Goal: Information Seeking & Learning: Learn about a topic

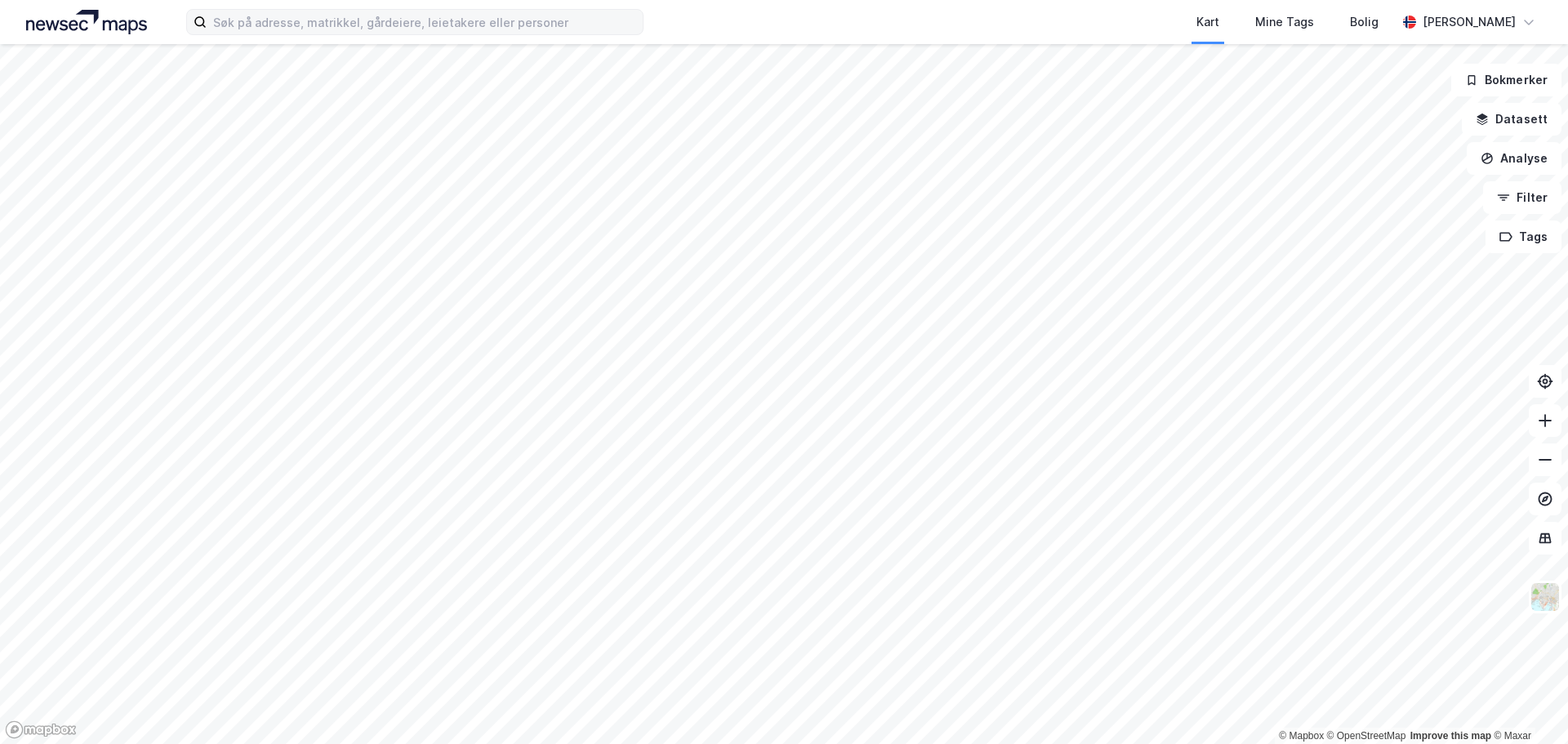
click at [295, 35] on label at bounding box center [415, 22] width 458 height 26
click at [295, 35] on input at bounding box center [425, 22] width 436 height 24
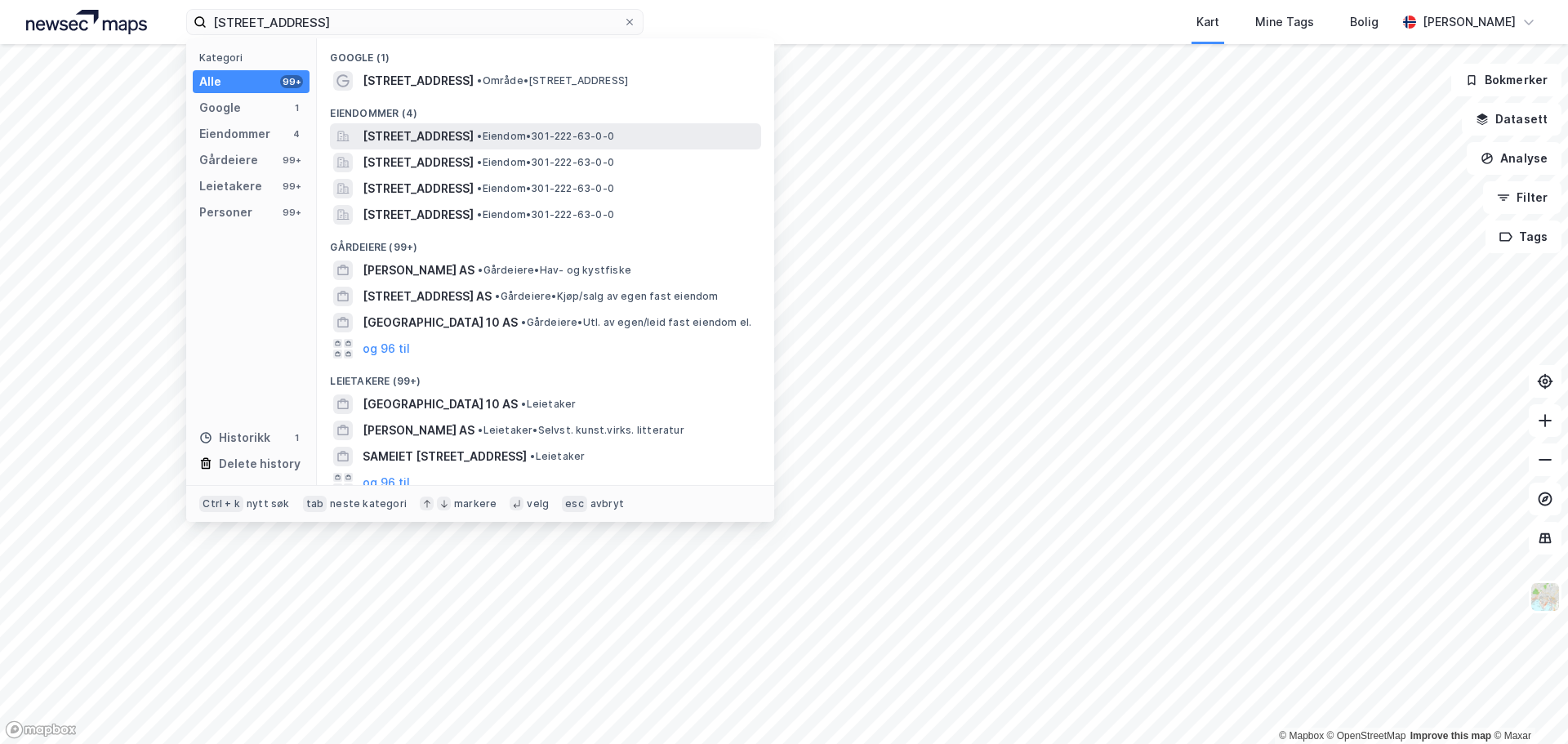
click at [439, 124] on div "[STREET_ADDRESS] • Eiendom • 301-222-63-0-0" at bounding box center [546, 137] width 432 height 26
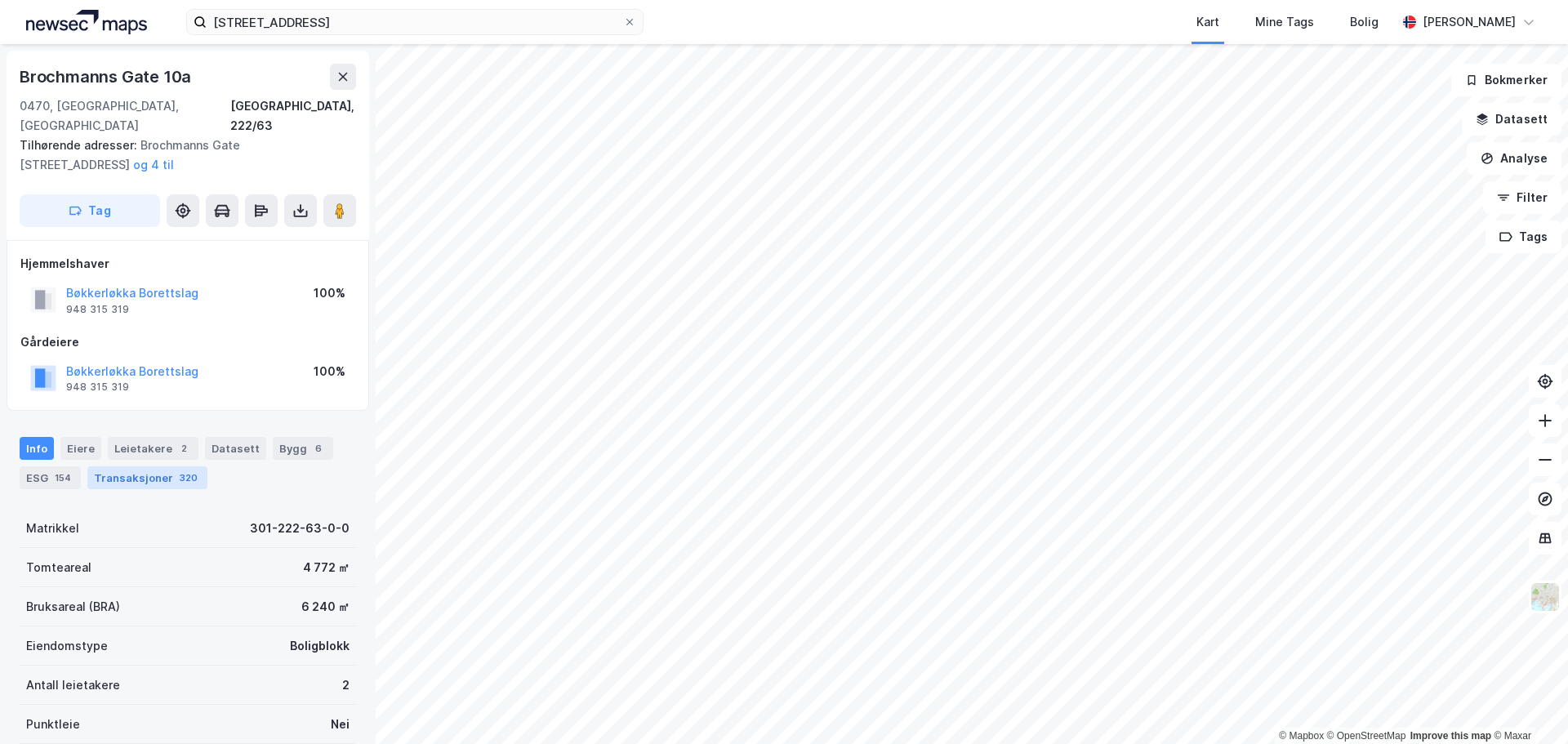
click at [151, 466] on div "Transaksjoner 320" at bounding box center [147, 477] width 120 height 22
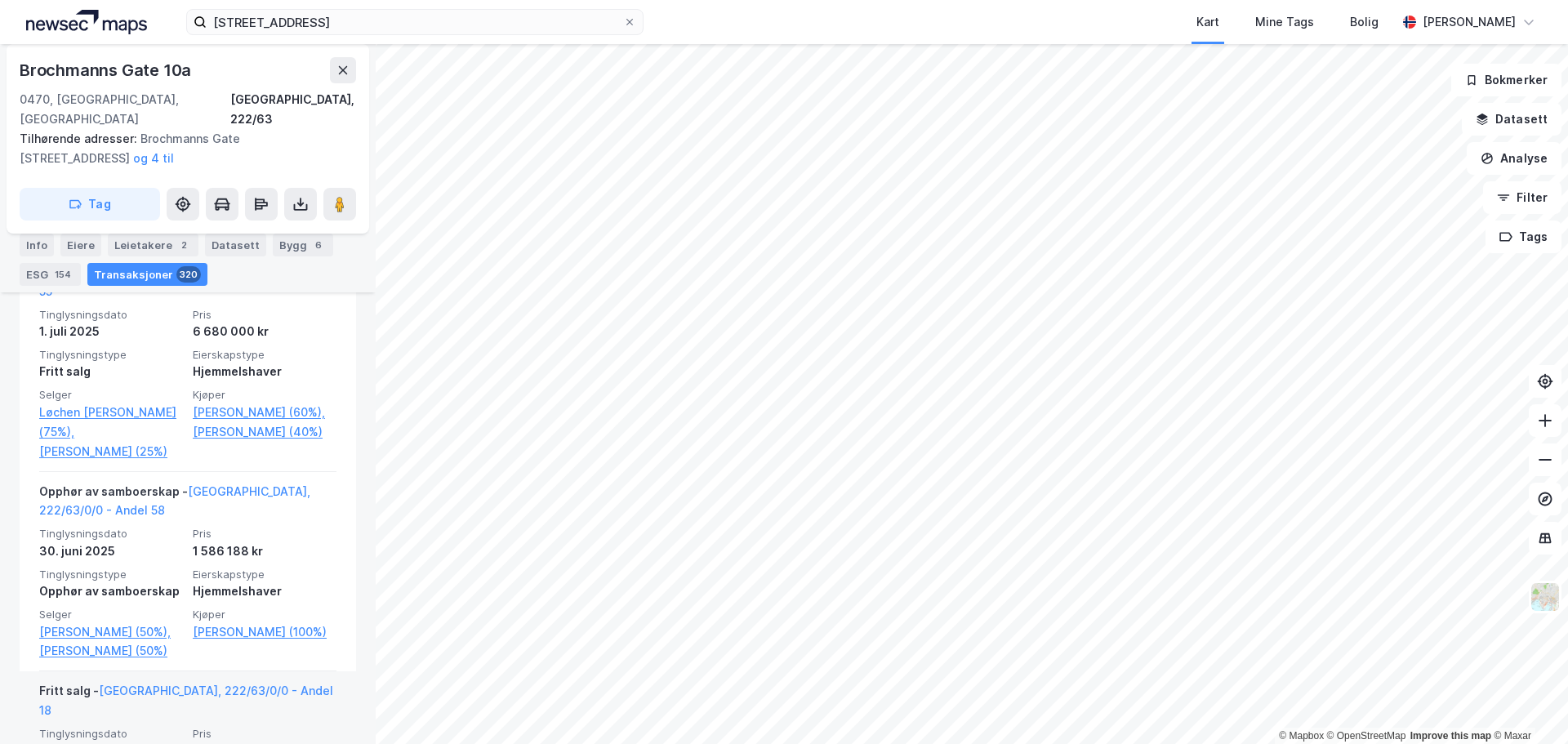
scroll to position [705, 0]
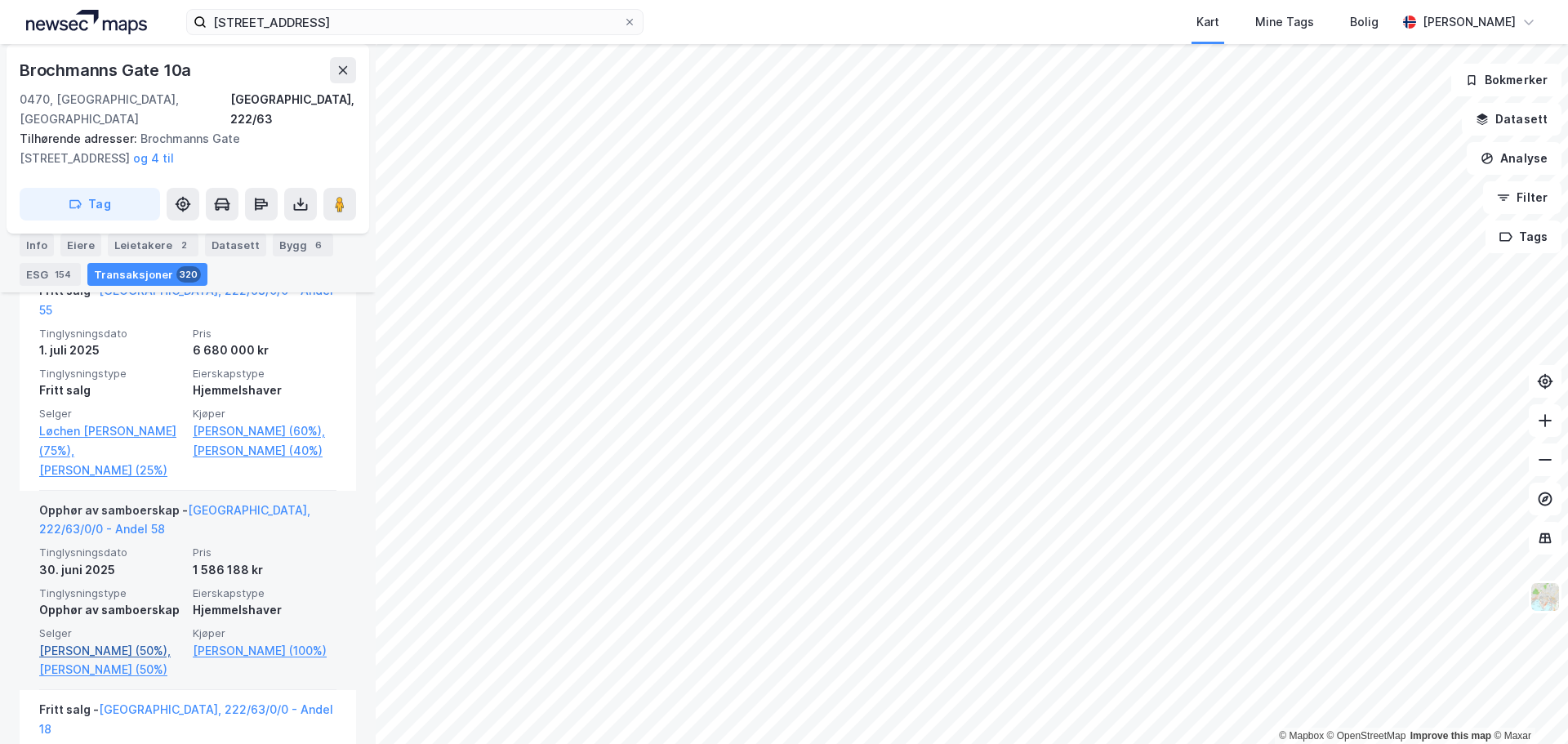
drag, startPoint x: 131, startPoint y: 615, endPoint x: 93, endPoint y: 606, distance: 39.1
click at [93, 641] on link "[PERSON_NAME] (50%)," at bounding box center [111, 650] width 144 height 20
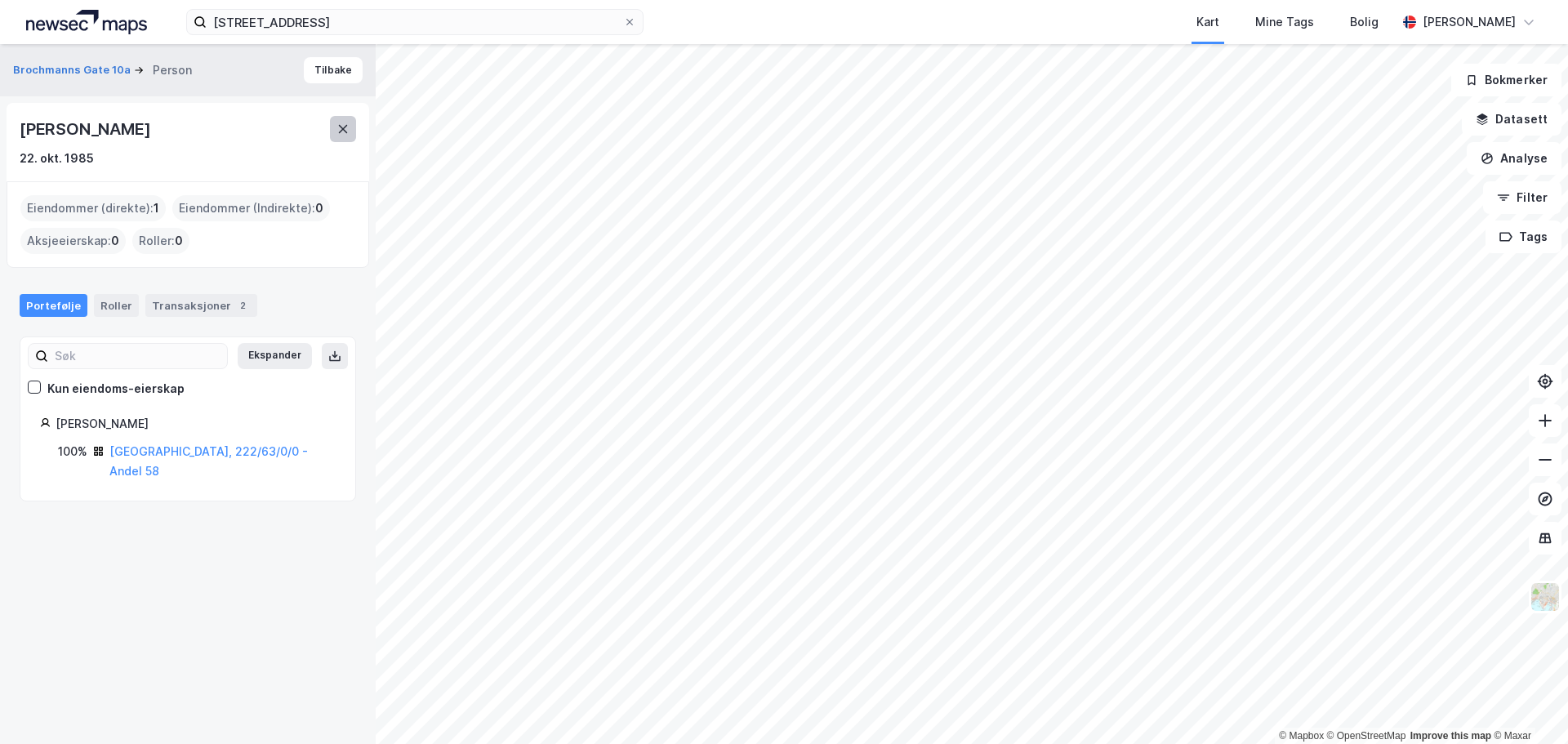
click at [335, 124] on button at bounding box center [344, 129] width 26 height 26
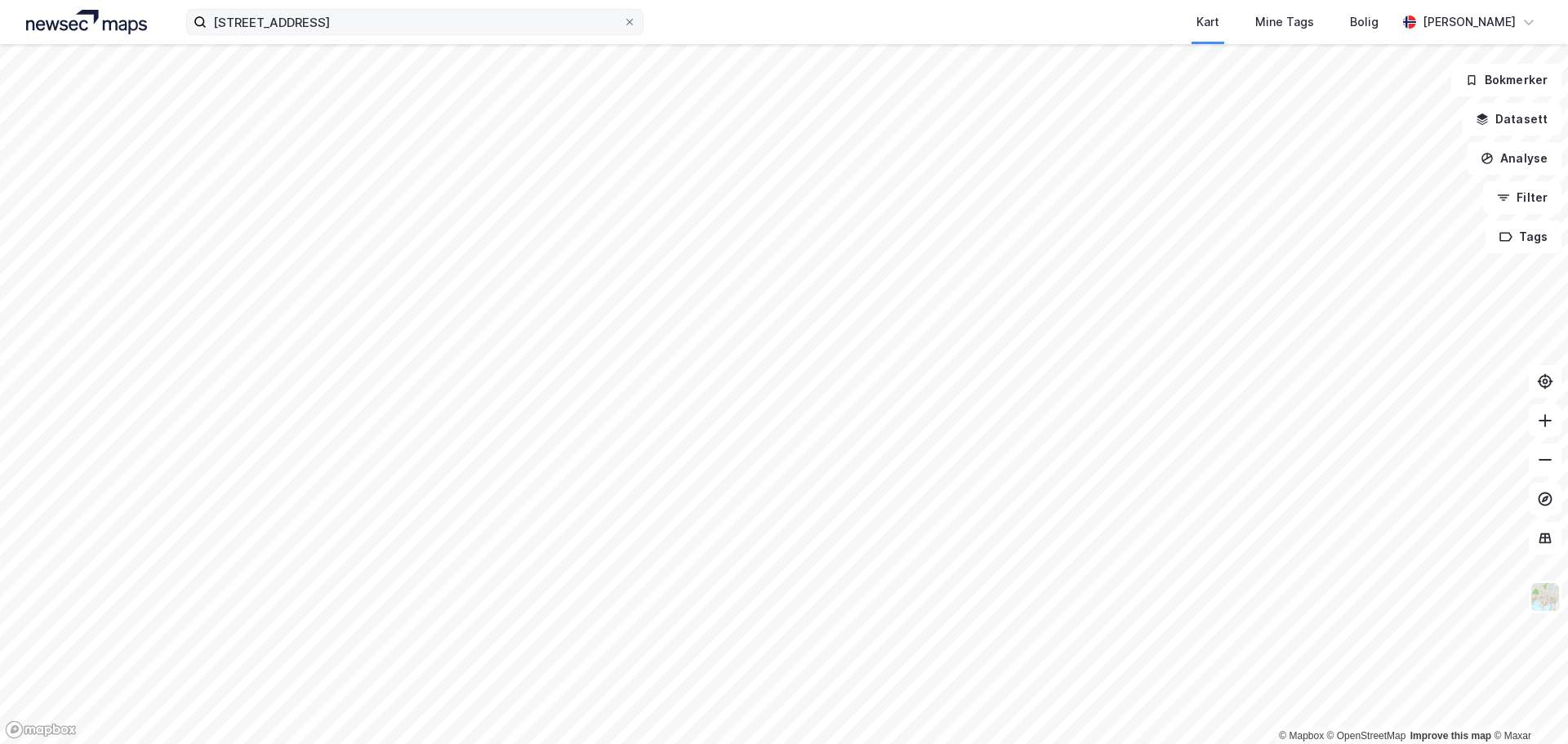
click at [349, 35] on label "[STREET_ADDRESS]" at bounding box center [415, 22] width 458 height 26
click at [349, 35] on input "[STREET_ADDRESS]" at bounding box center [415, 22] width 417 height 24
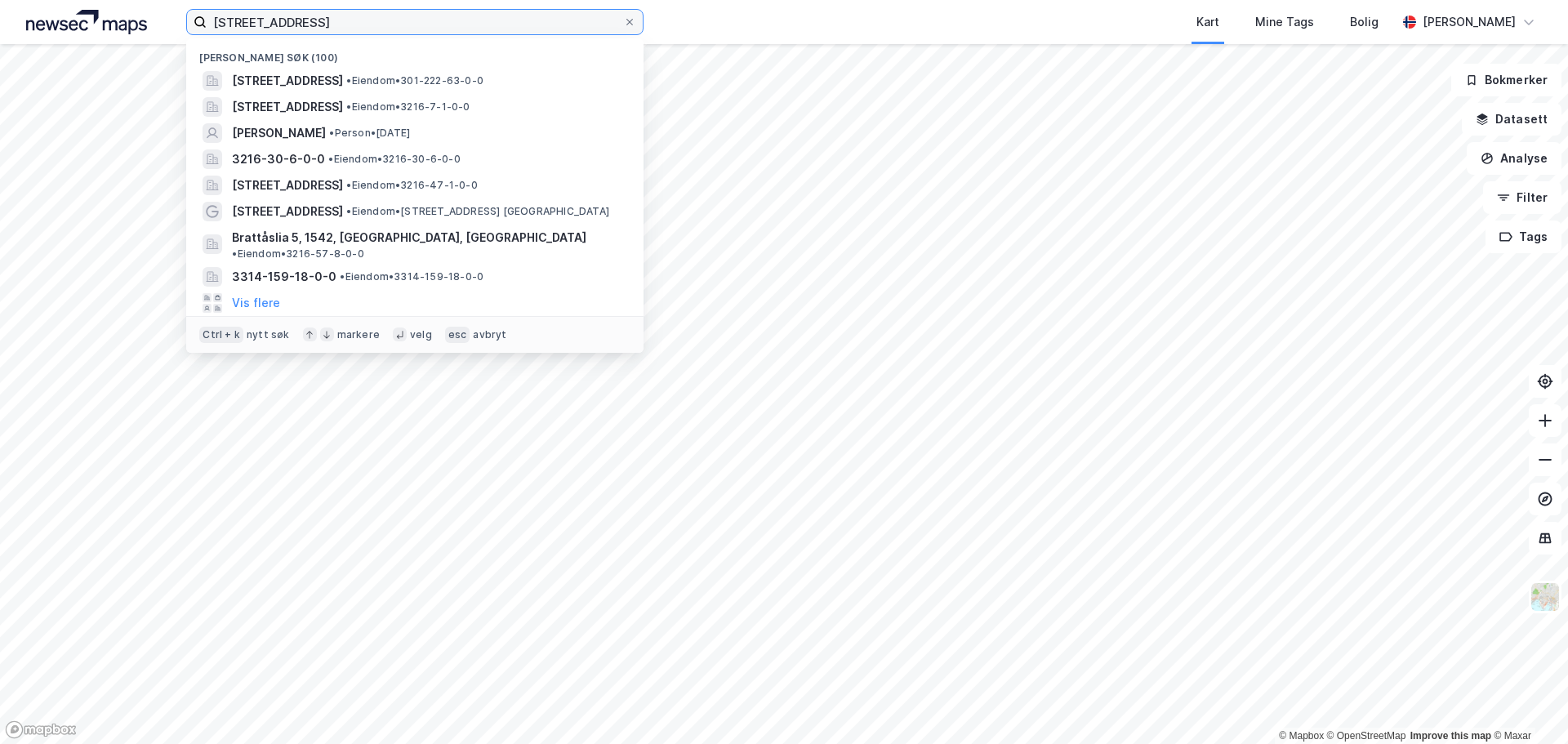
click at [349, 27] on input "[STREET_ADDRESS]" at bounding box center [415, 22] width 417 height 24
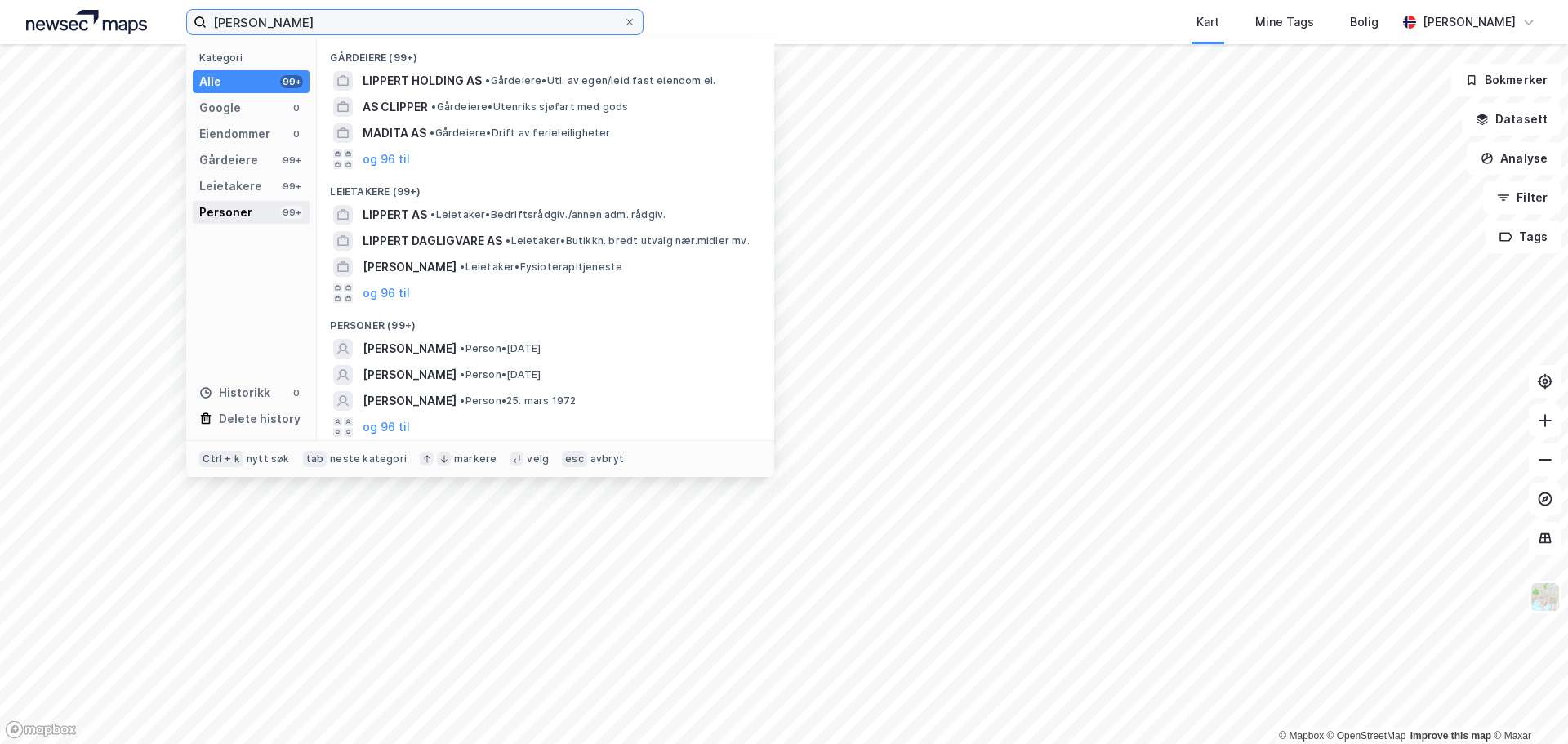
type input "[PERSON_NAME]"
click at [238, 203] on div "Personer" at bounding box center [226, 212] width 53 height 20
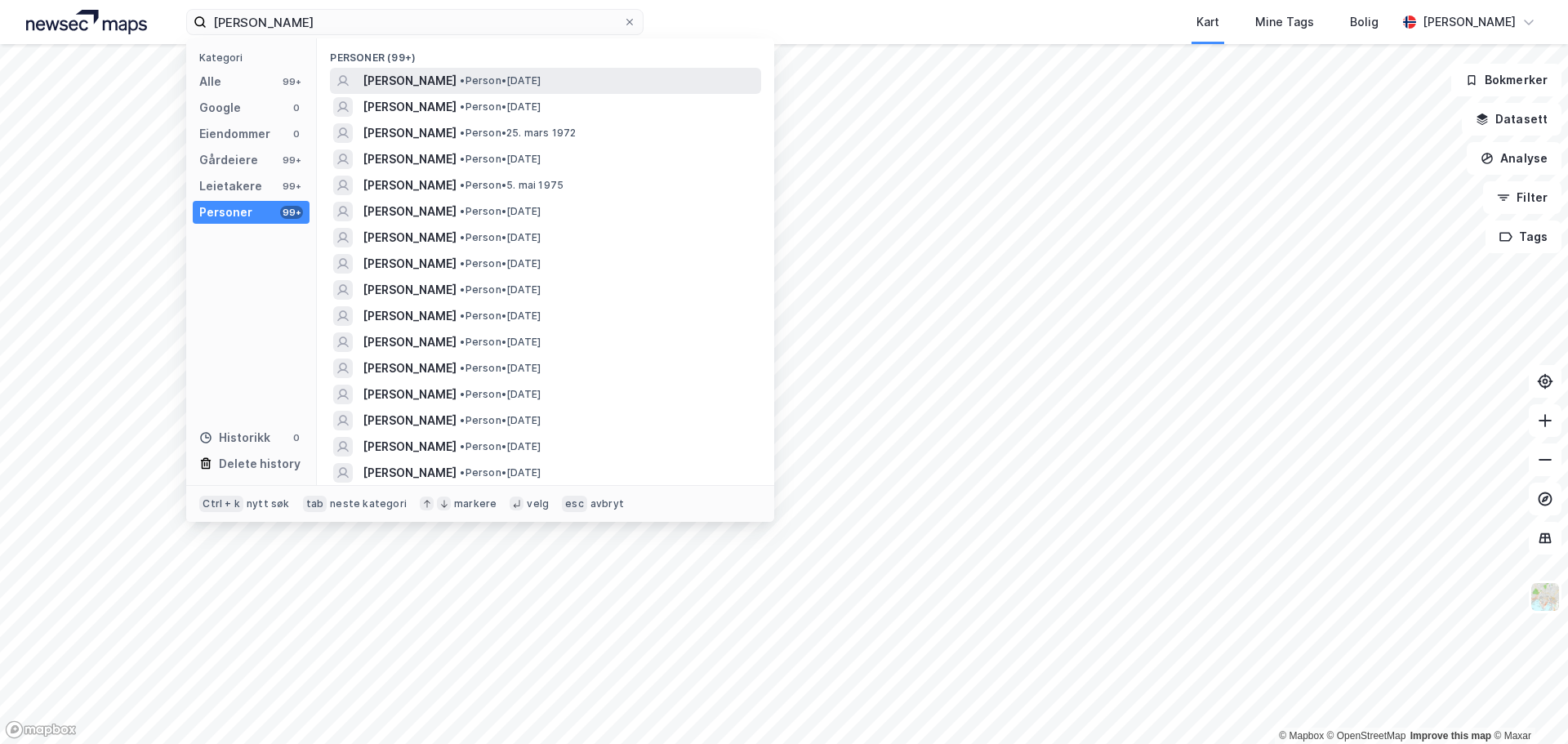
click at [464, 82] on span "•" at bounding box center [462, 80] width 5 height 12
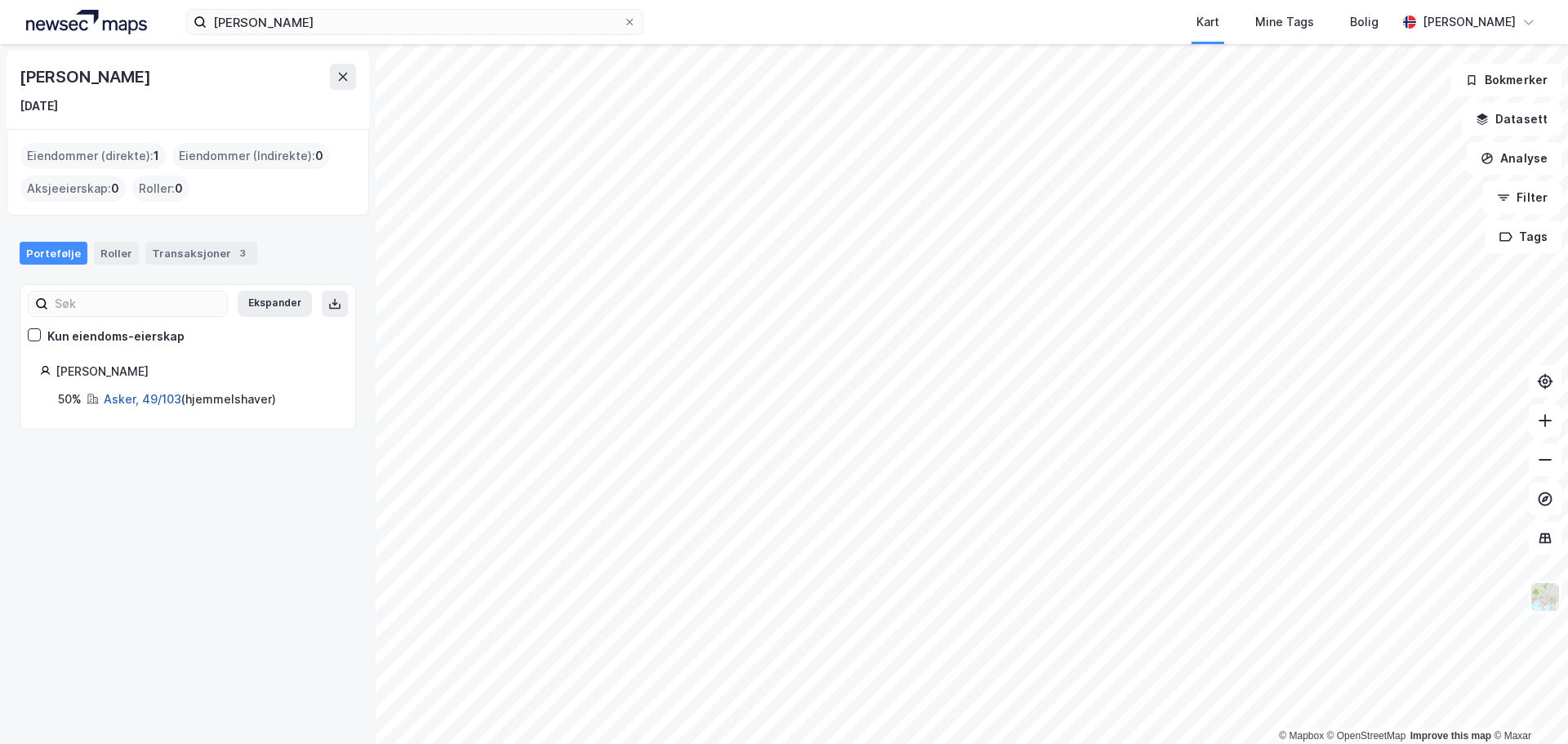
click at [163, 401] on link "Asker, 49/103" at bounding box center [142, 399] width 78 height 14
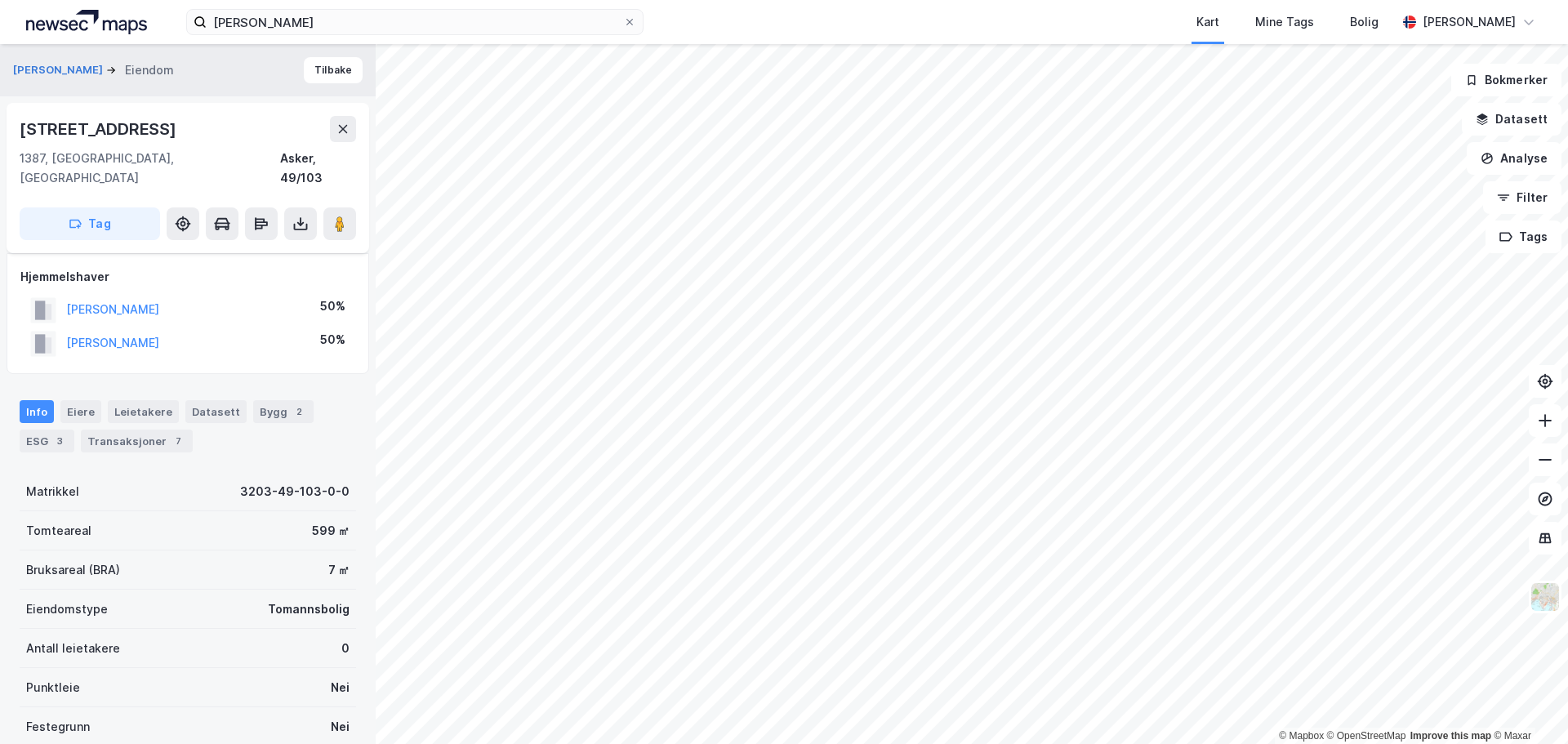
scroll to position [213, 0]
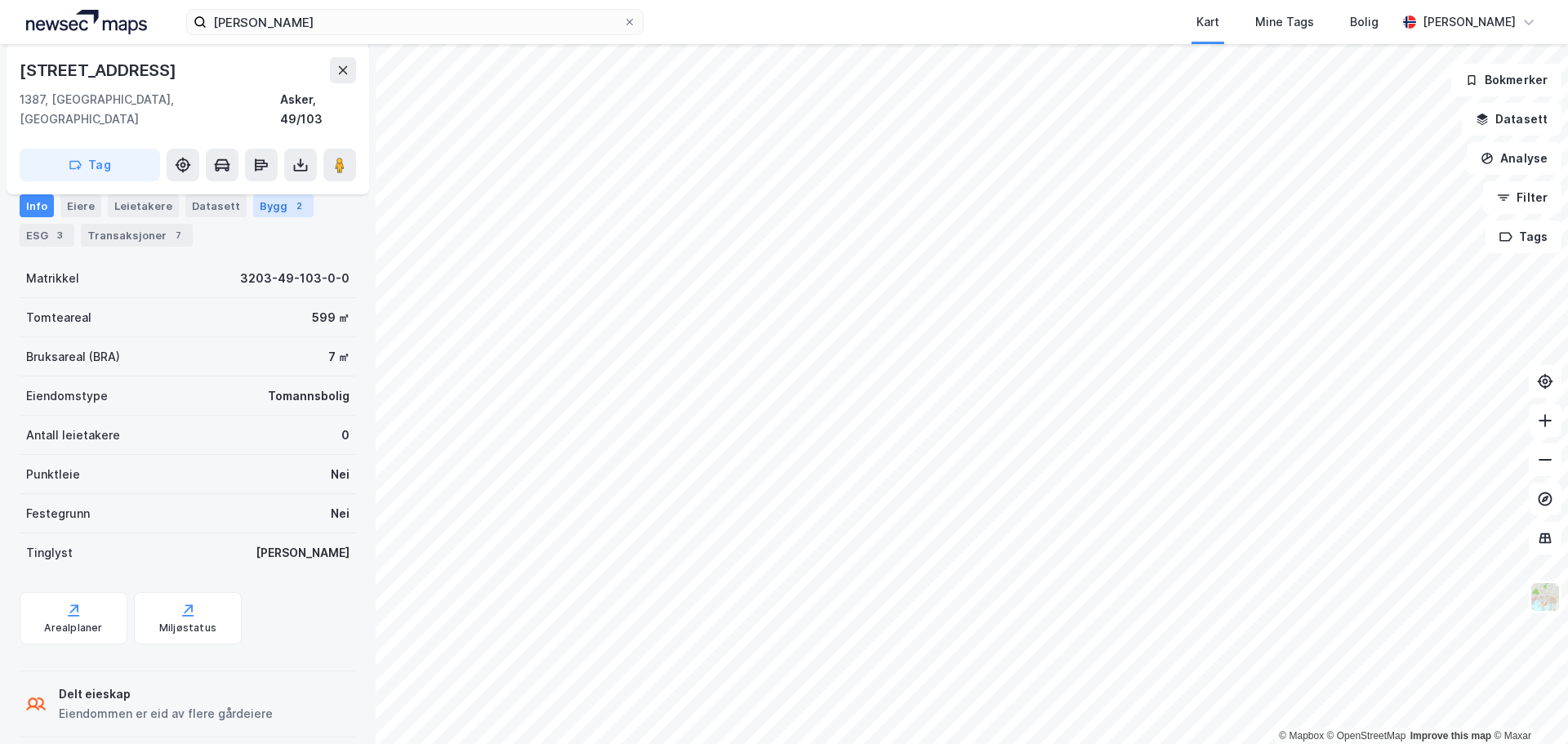
click at [263, 215] on div "Bygg 2" at bounding box center [283, 206] width 61 height 22
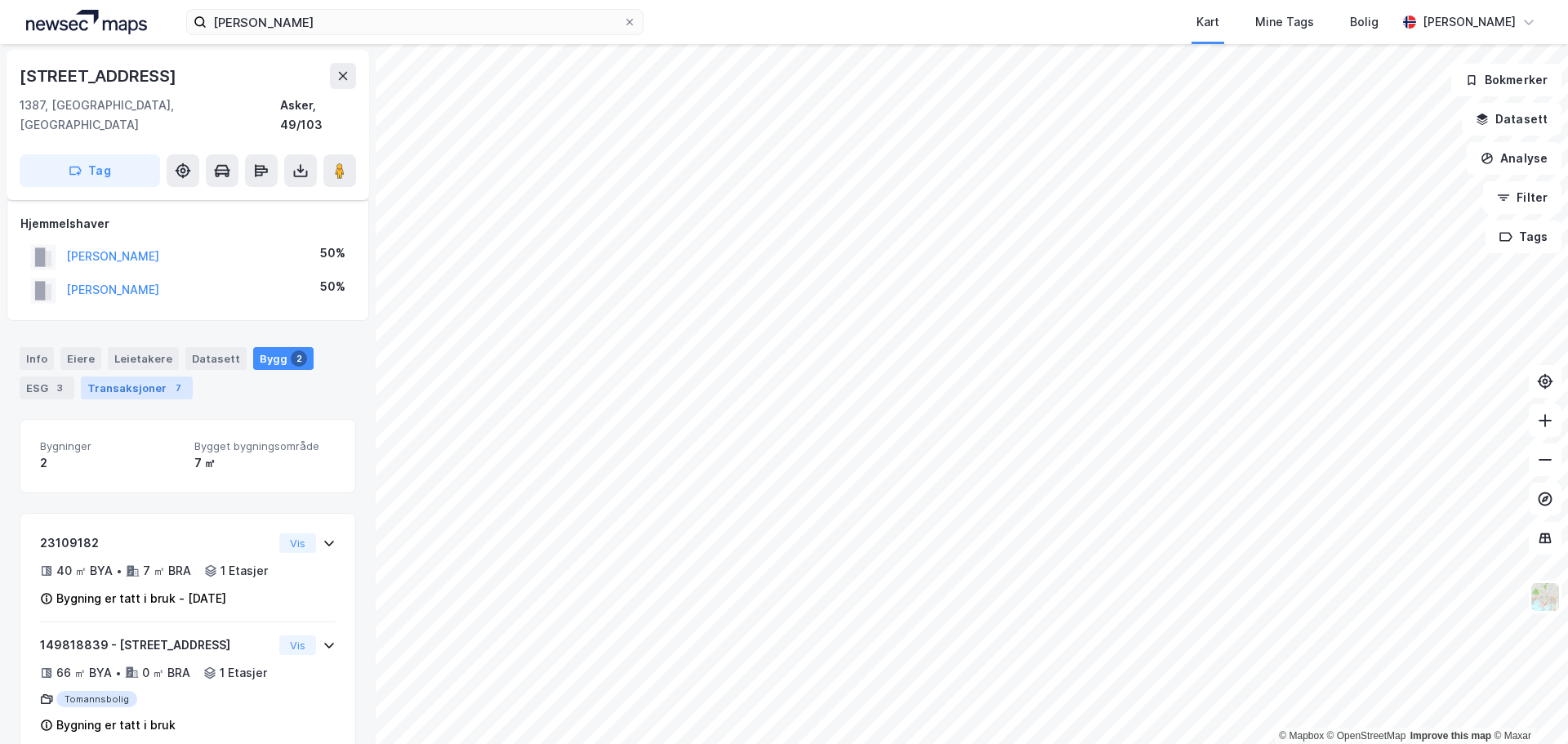
scroll to position [110, 0]
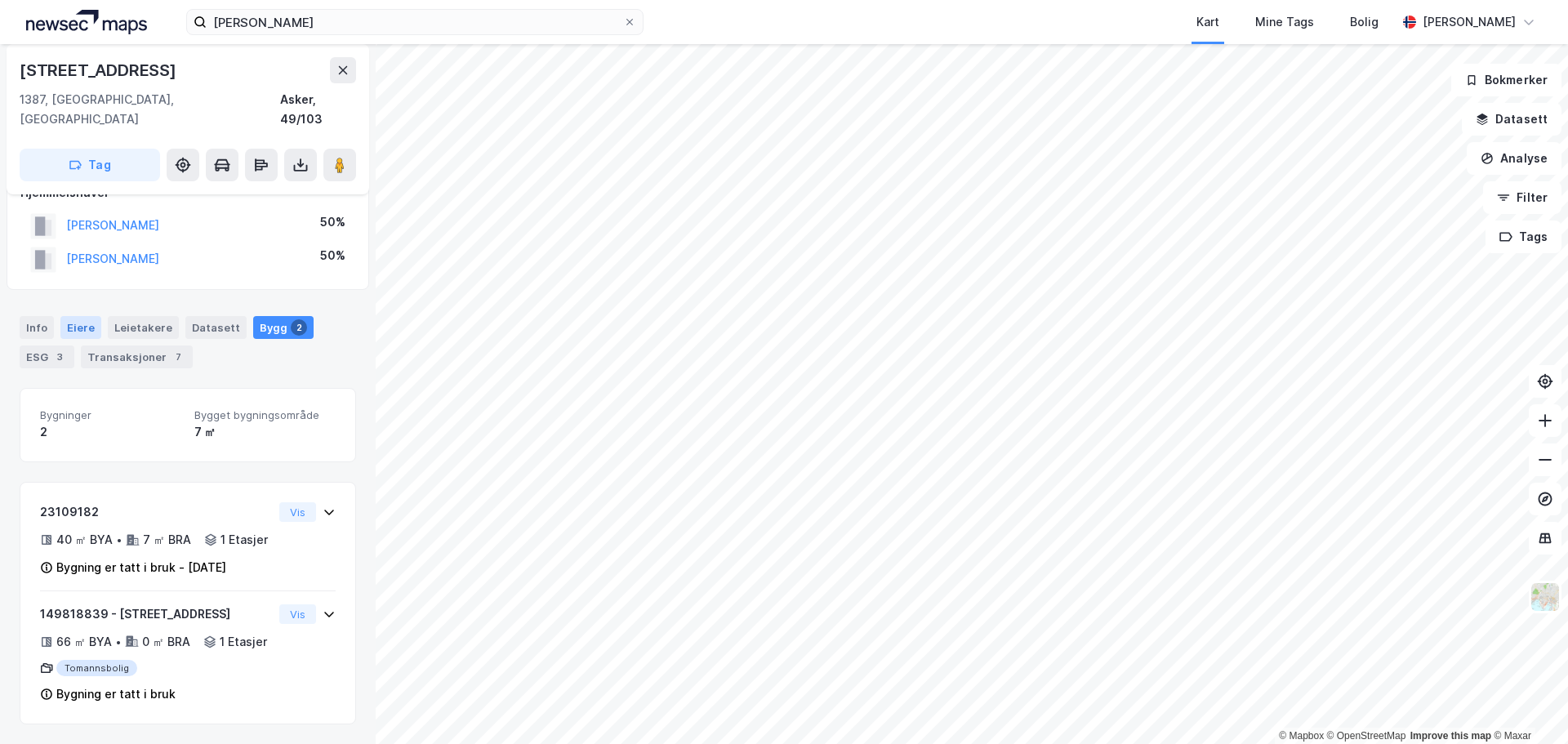
click at [66, 316] on div "Eiere" at bounding box center [81, 328] width 41 height 22
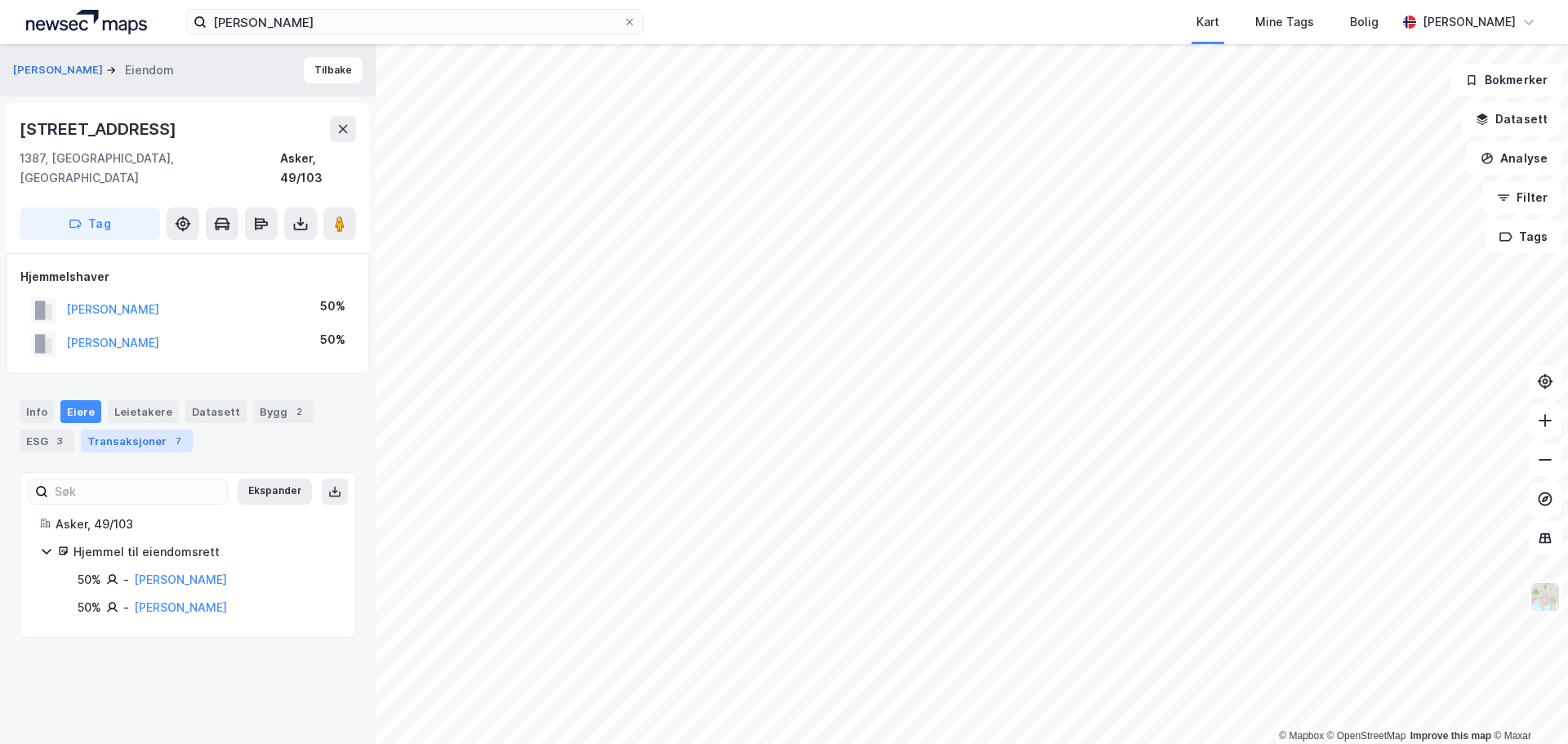
click at [127, 430] on div "Transaksjoner 7" at bounding box center [137, 441] width 112 height 22
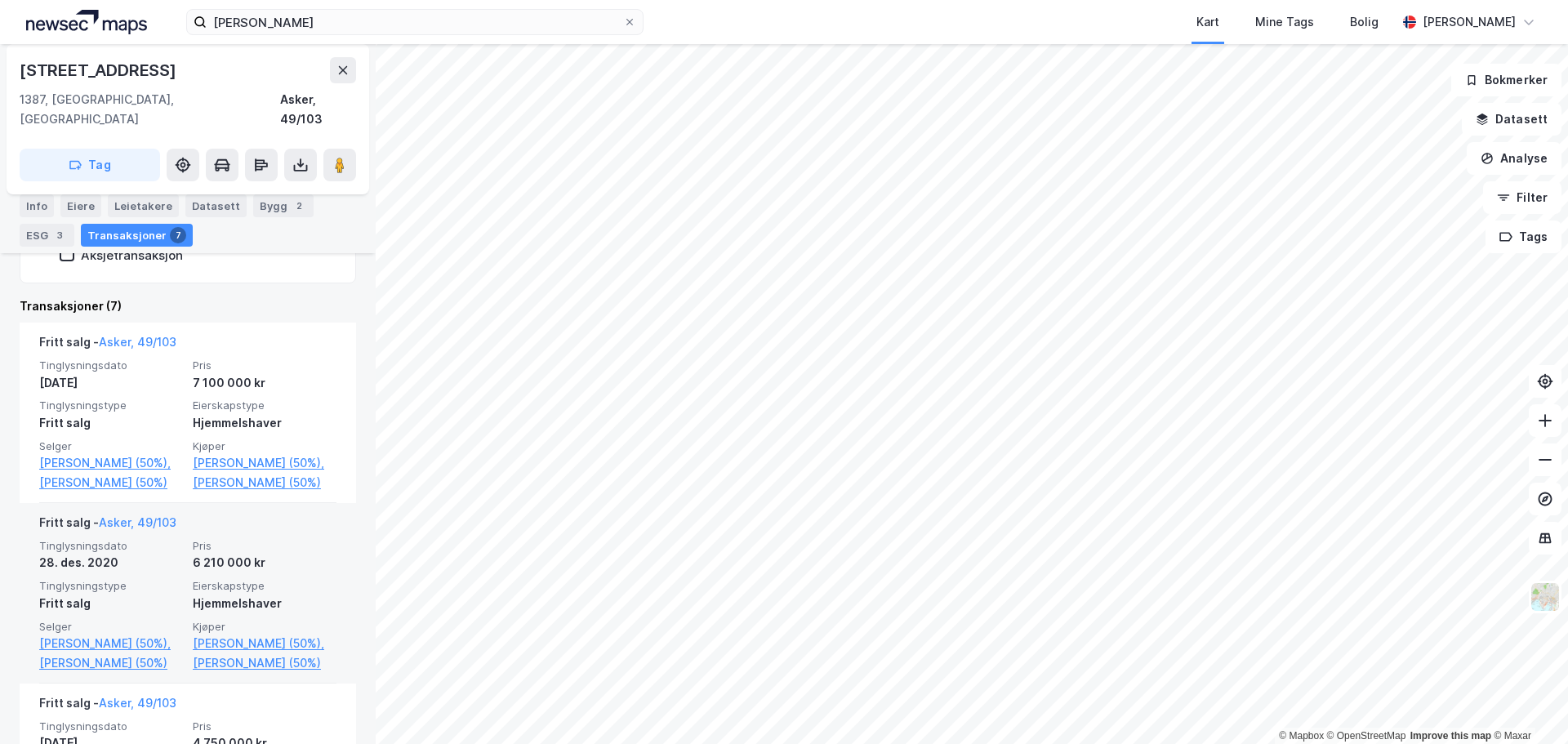
scroll to position [408, 0]
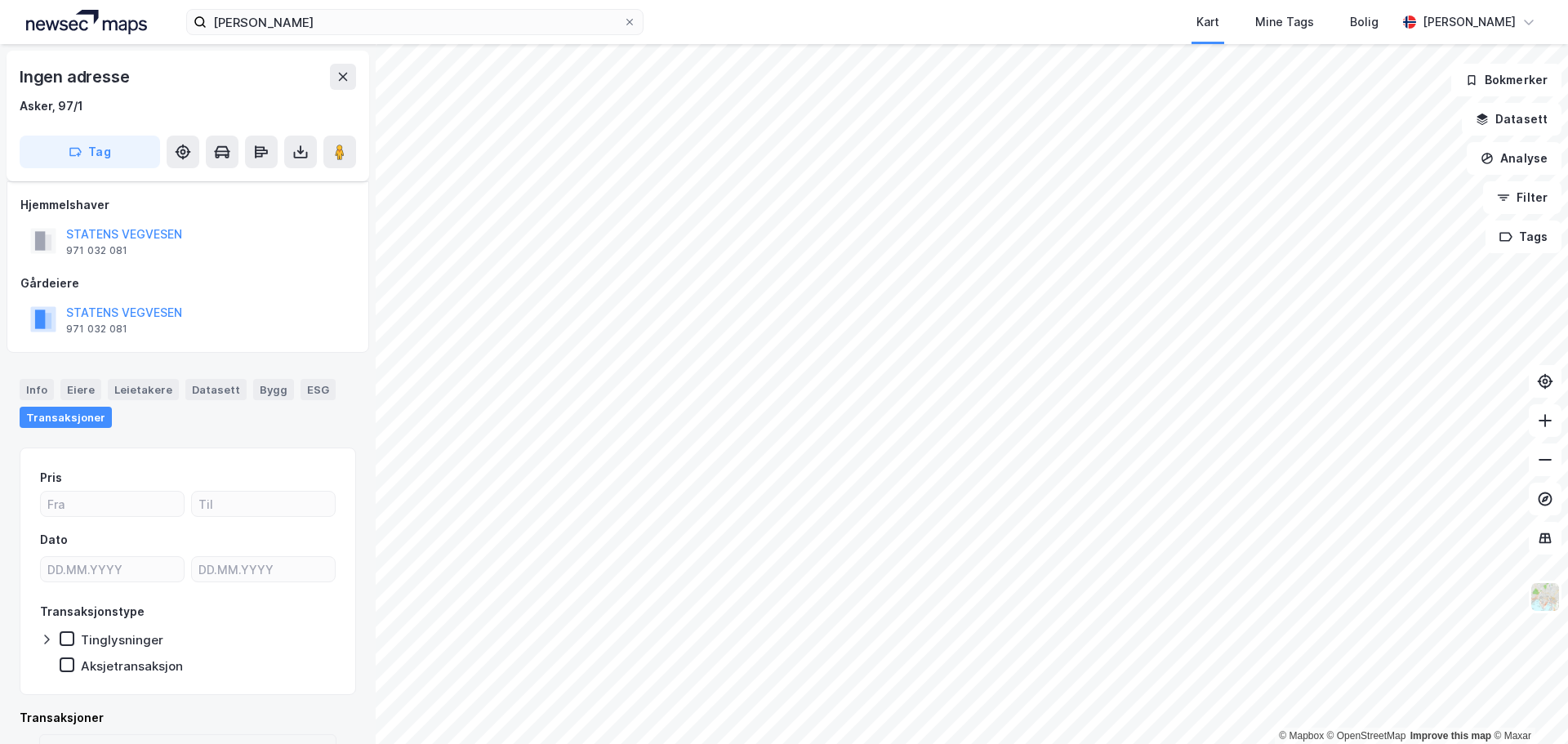
scroll to position [83, 0]
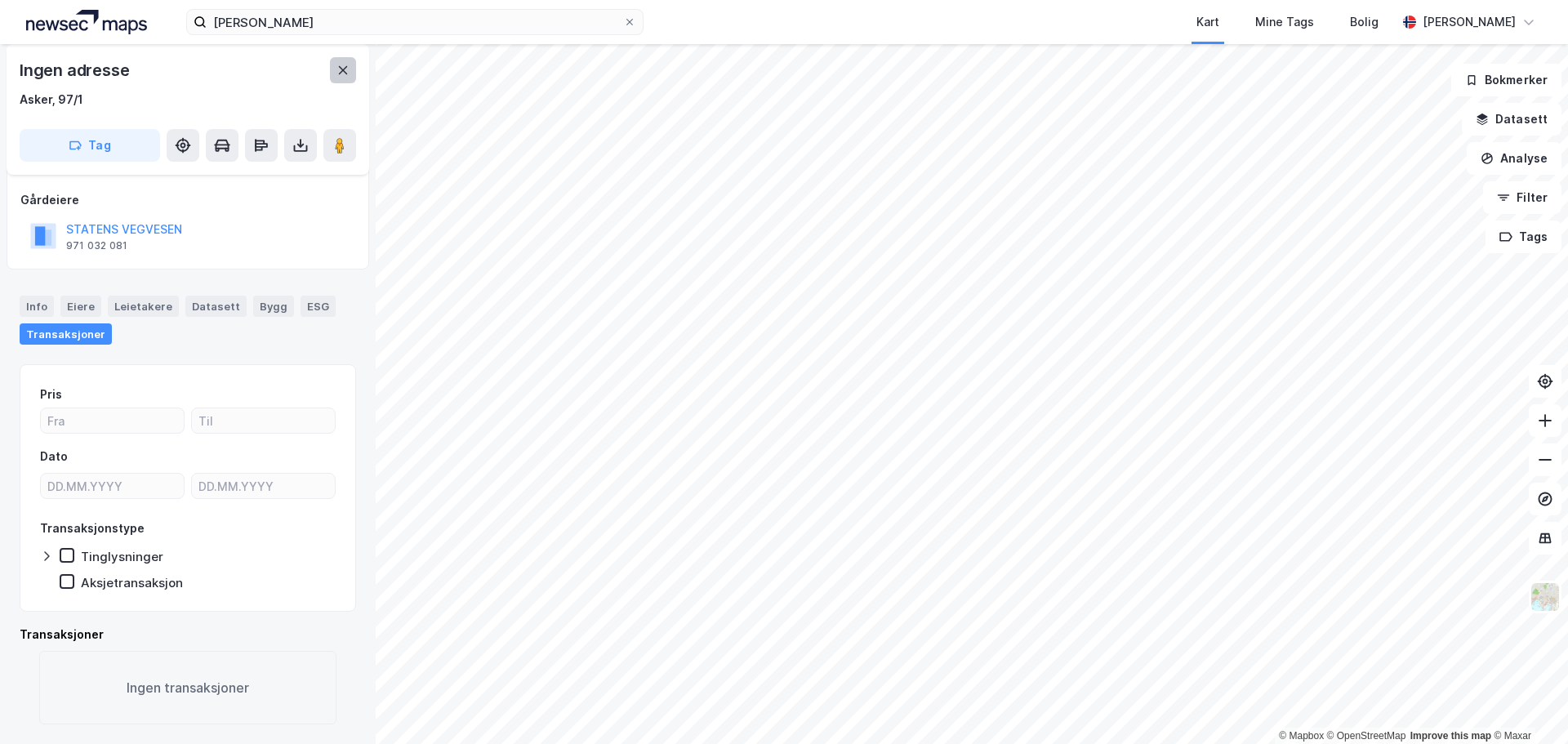
click at [344, 69] on icon at bounding box center [344, 70] width 9 height 8
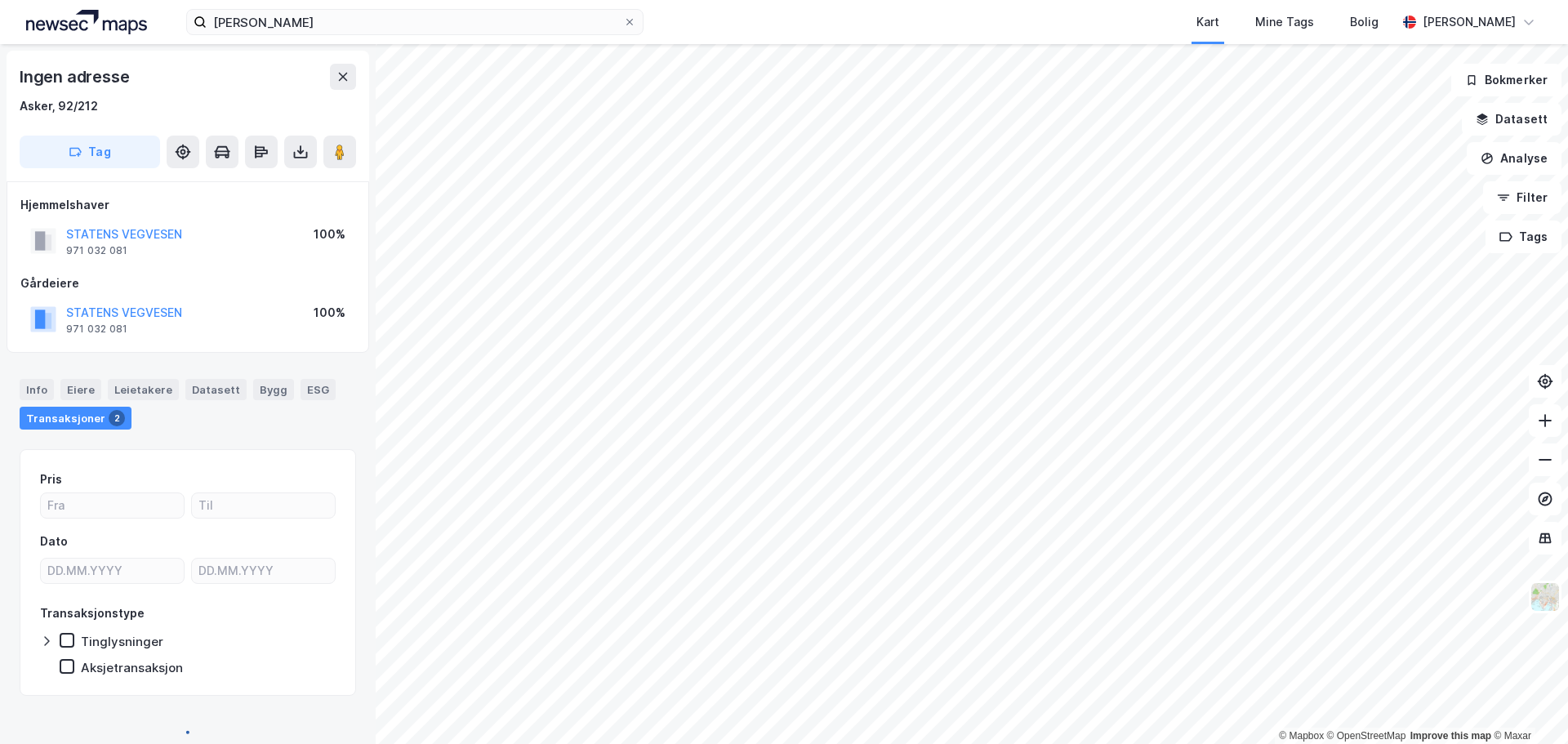
scroll to position [10, 0]
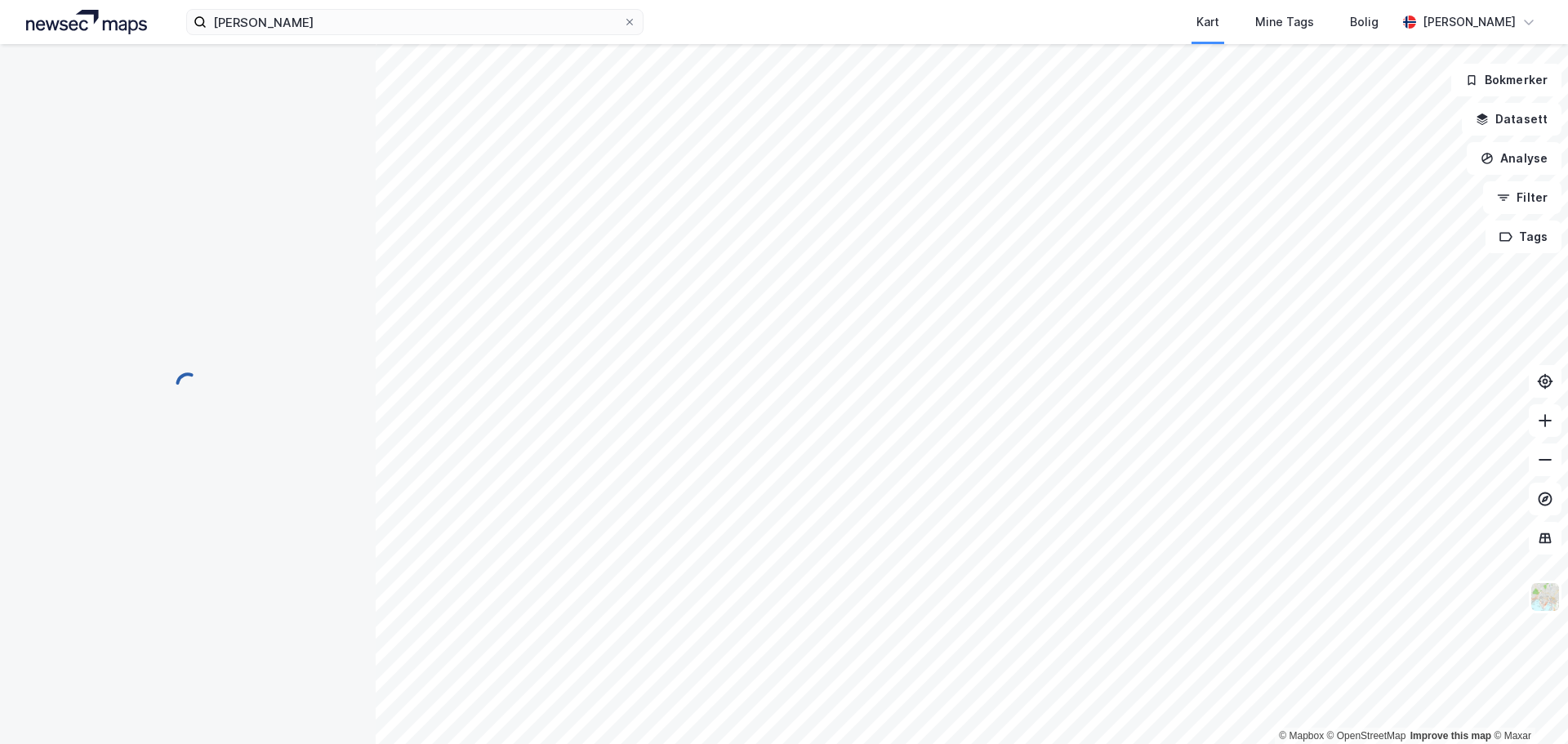
scroll to position [10, 0]
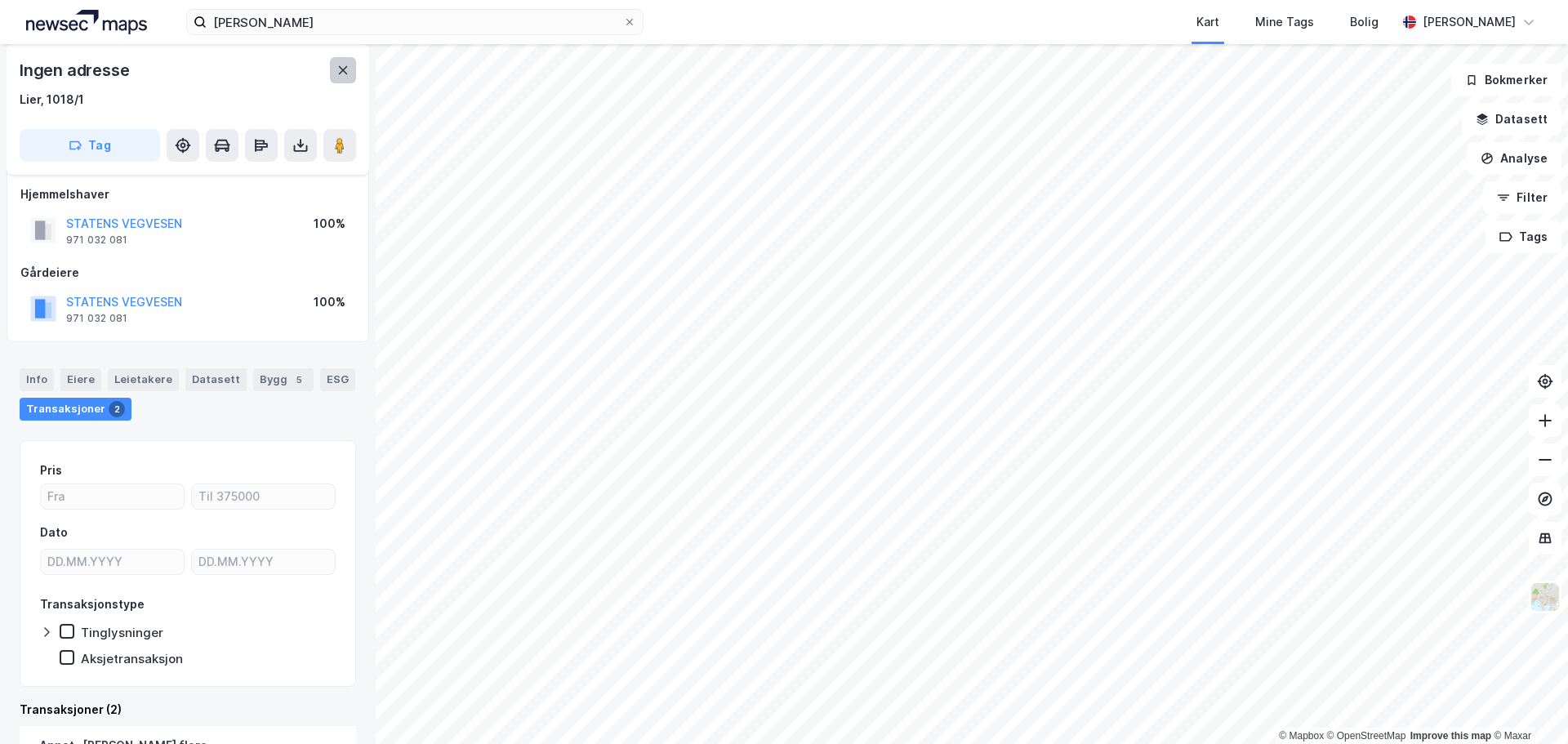
click at [343, 79] on button at bounding box center [344, 70] width 26 height 26
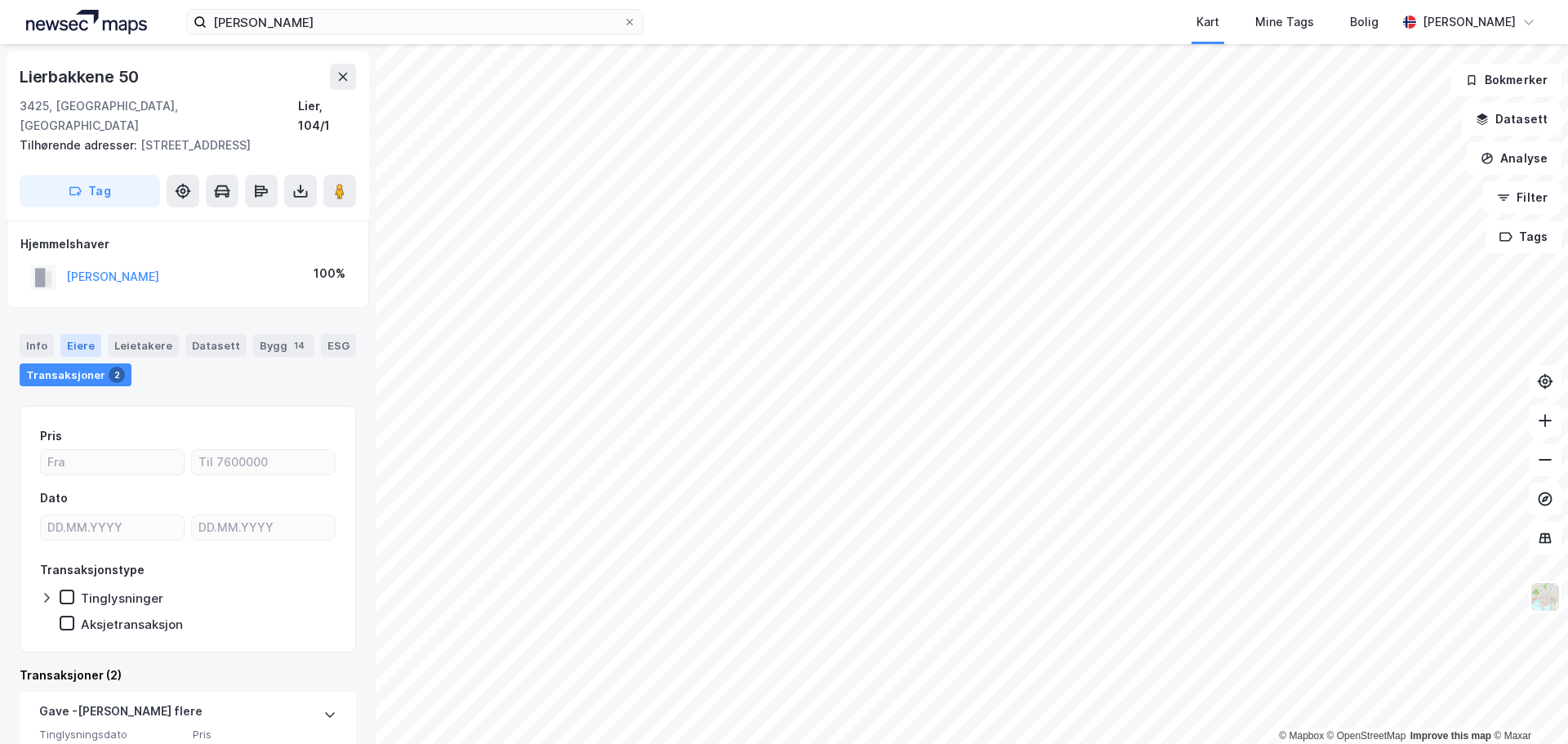
click at [76, 334] on div "Eiere" at bounding box center [81, 345] width 41 height 22
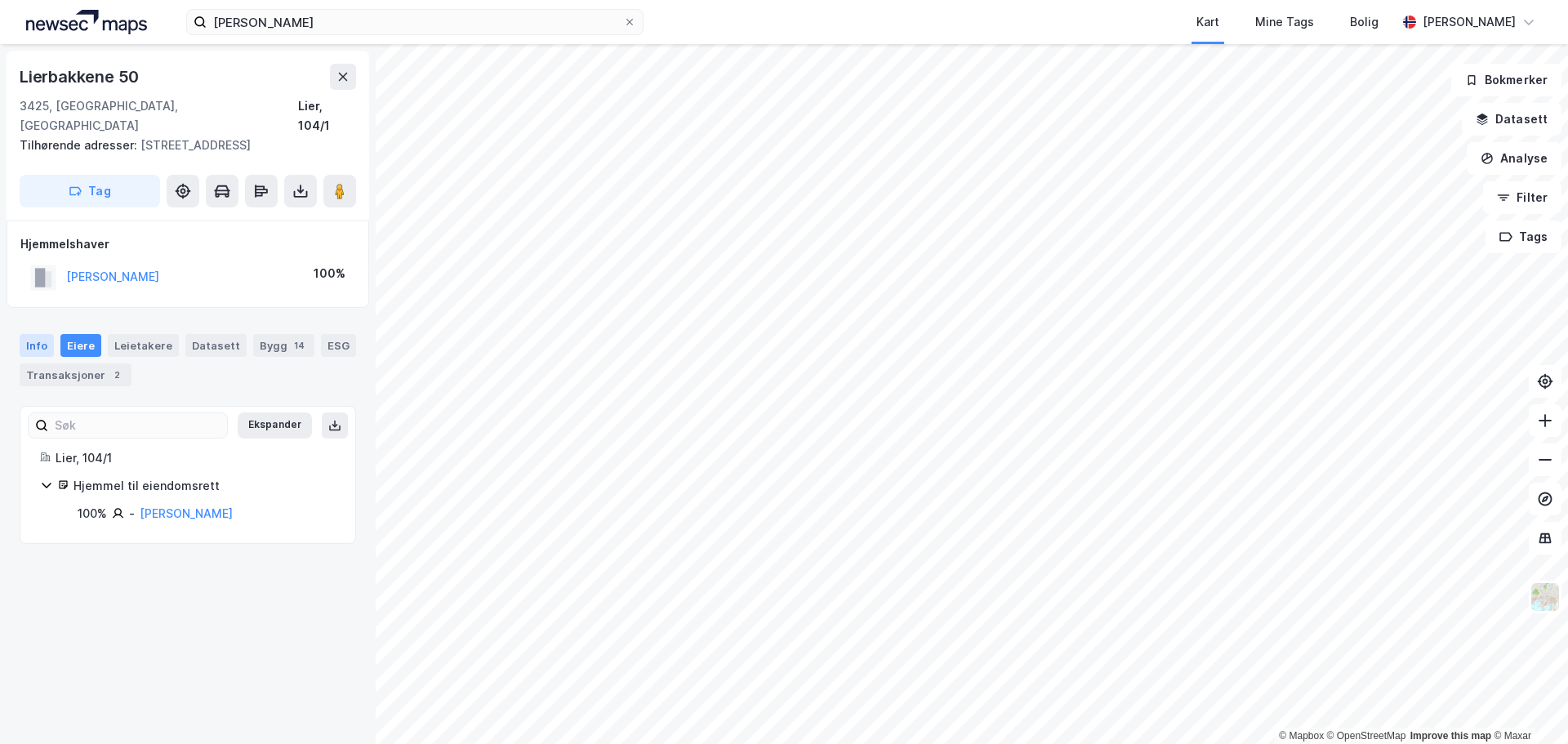
click at [50, 334] on div "Info" at bounding box center [37, 345] width 35 height 22
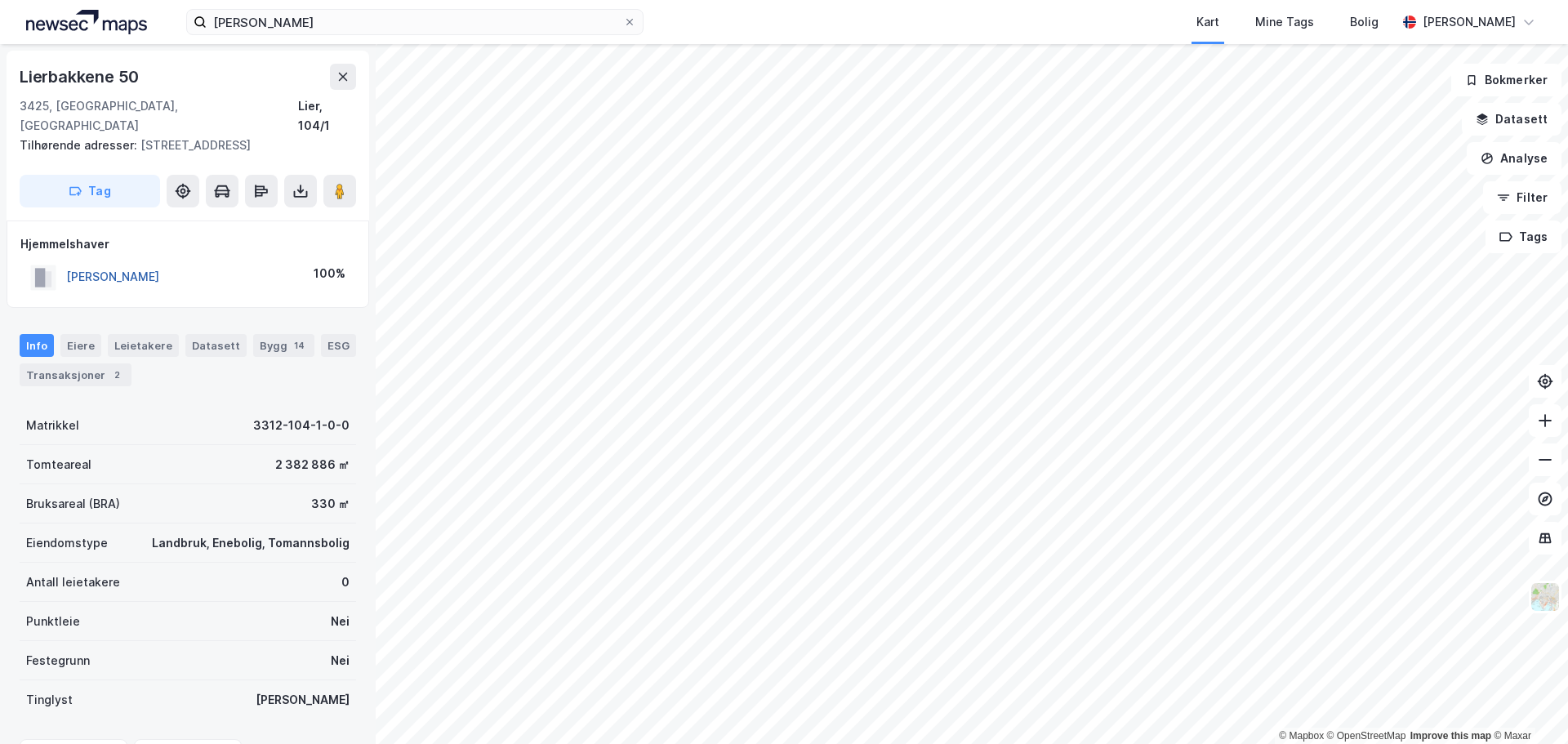
click at [0, 0] on button "[PERSON_NAME]" at bounding box center [0, 0] width 0 height 0
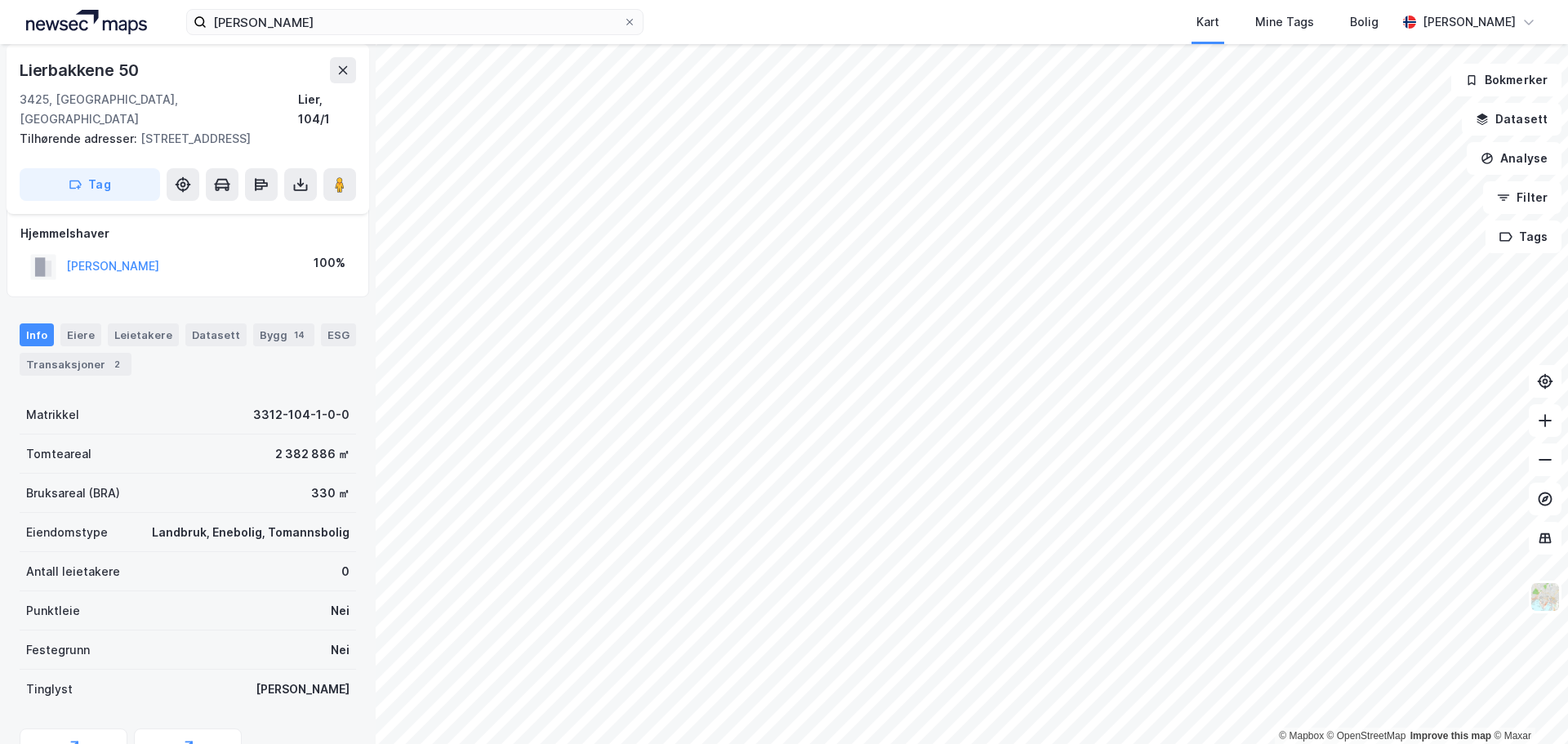
click at [96, 330] on div "Info [PERSON_NAME] Datasett Bygg 14 ESG Transaksjoner 2" at bounding box center [187, 350] width 336 height 52
click at [83, 357] on div "Info [PERSON_NAME] Datasett Bygg 14 ESG Transaksjoner 2" at bounding box center [187, 343] width 375 height 79
click at [88, 353] on div "Transaksjoner 2" at bounding box center [76, 364] width 112 height 22
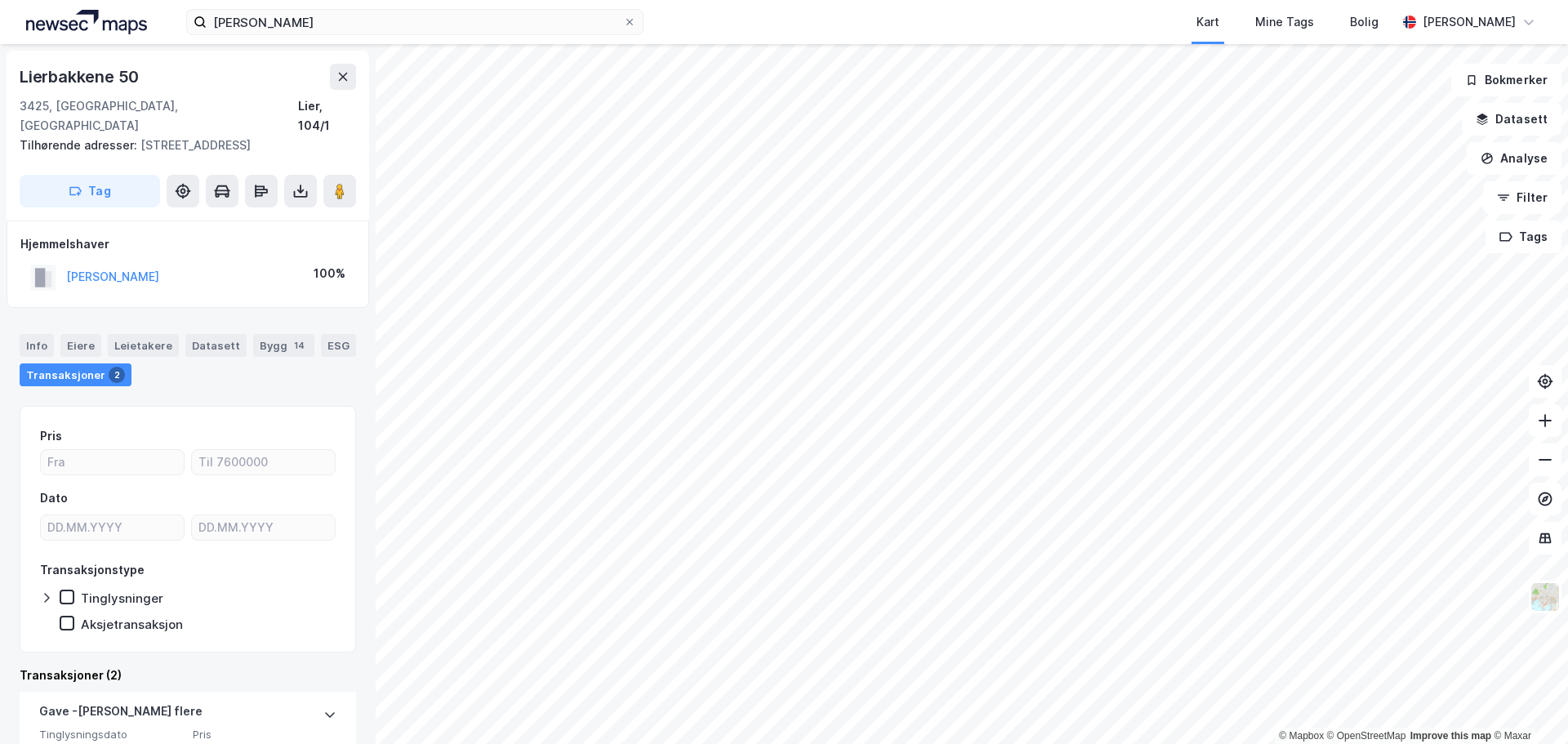
scroll to position [308, 0]
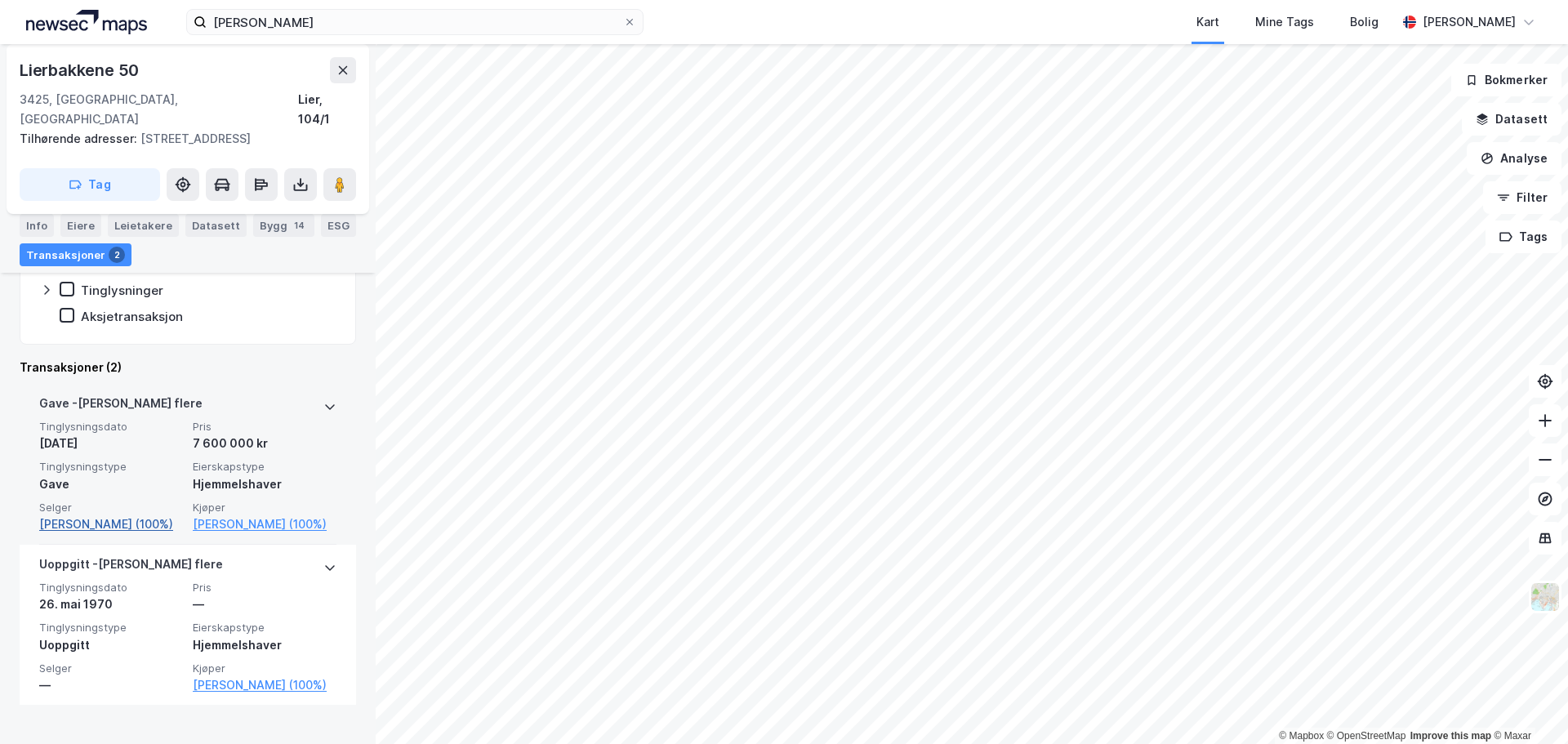
click at [119, 515] on link "[PERSON_NAME] (100%)" at bounding box center [111, 524] width 144 height 20
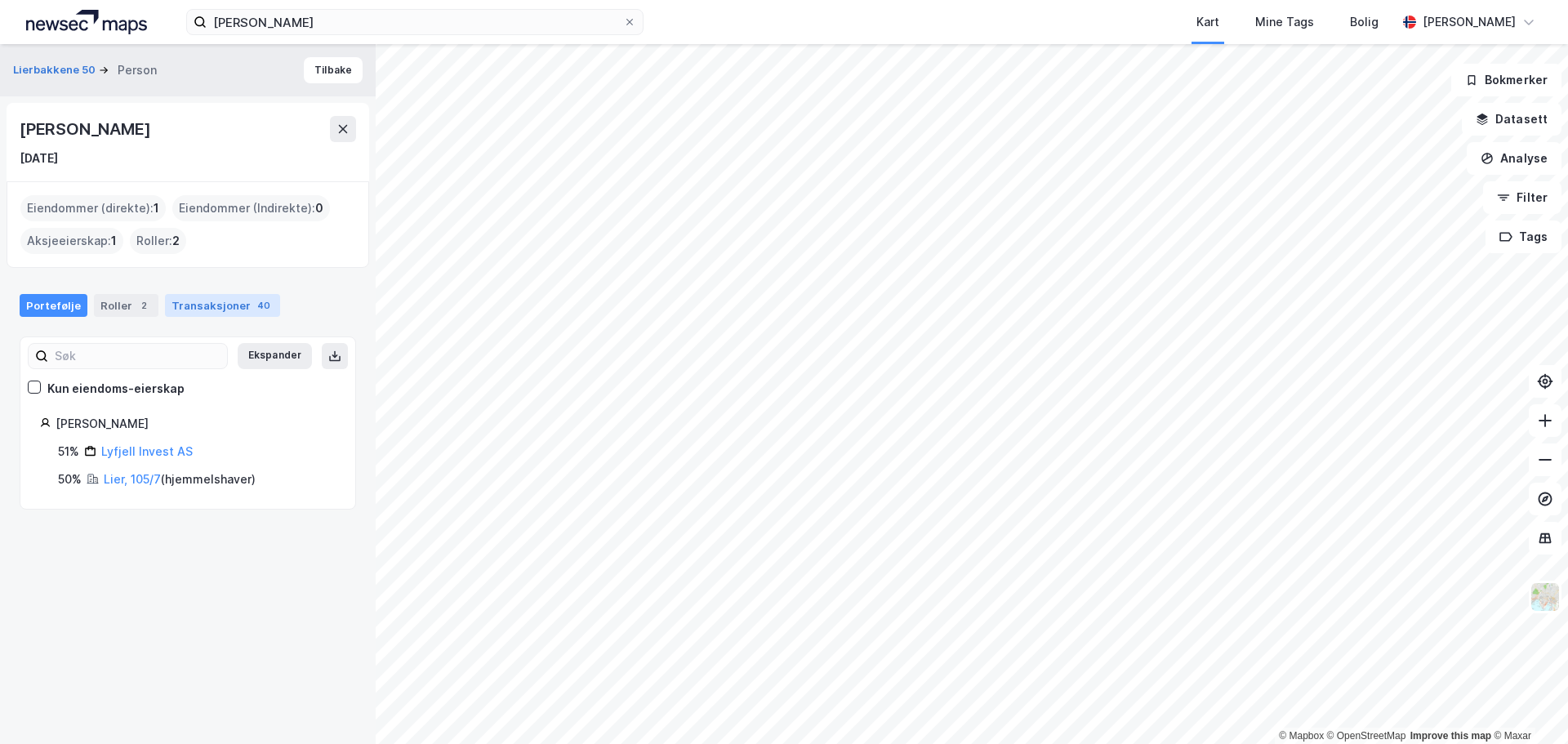
click at [202, 294] on div "Transaksjoner 40" at bounding box center [222, 305] width 115 height 22
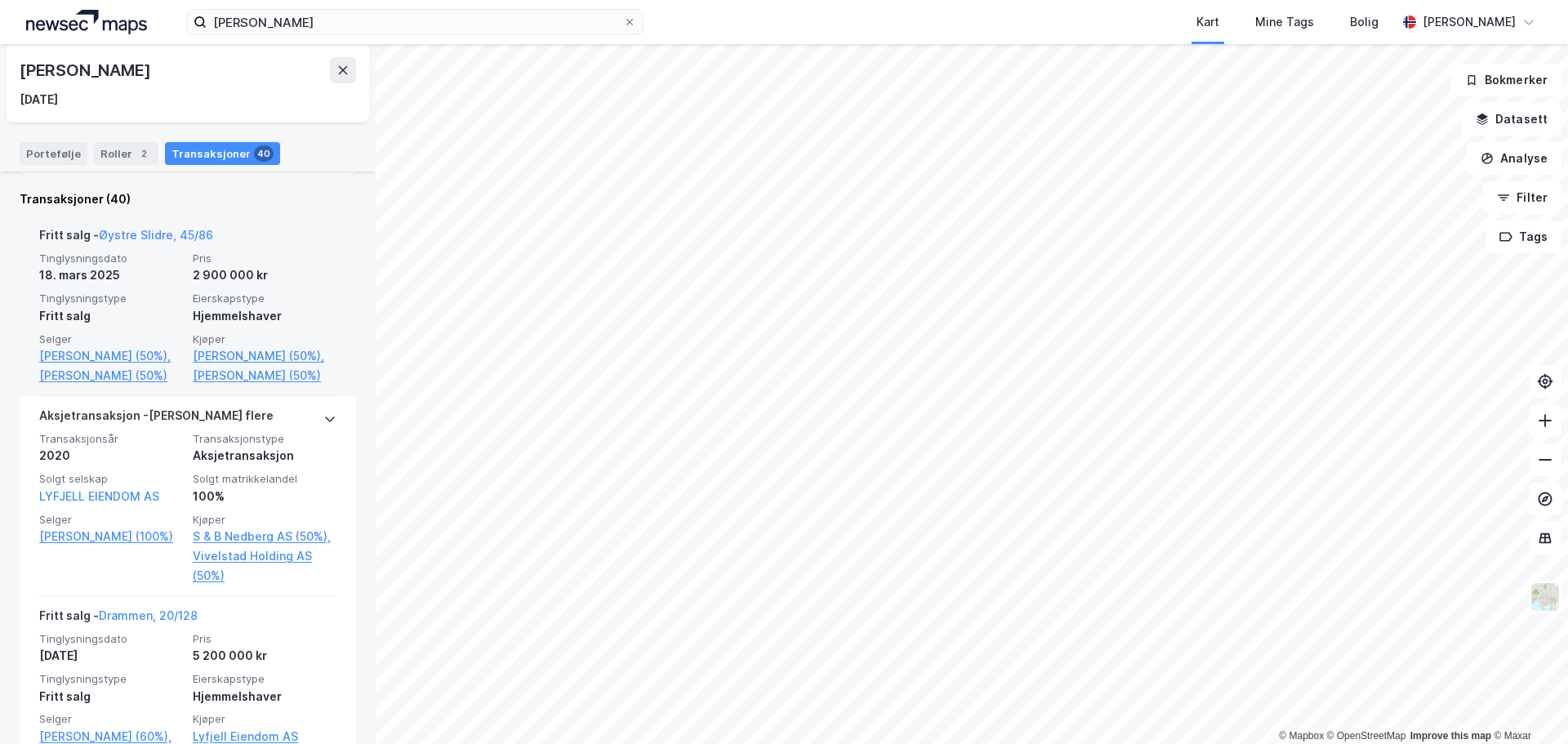
scroll to position [408, 0]
